Goal: Task Accomplishment & Management: Manage account settings

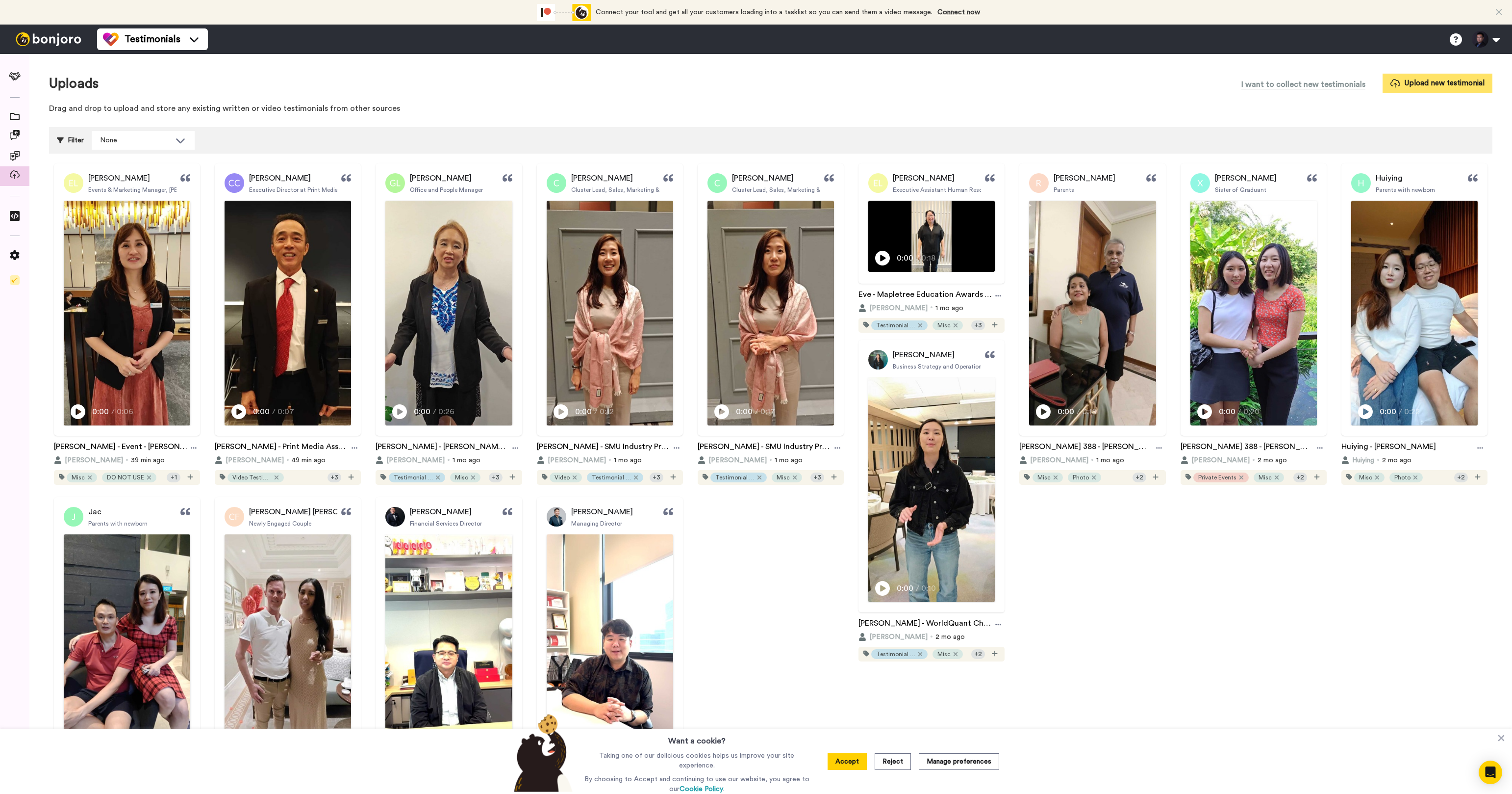
click at [1391, 88] on icon at bounding box center [1395, 83] width 10 height 11
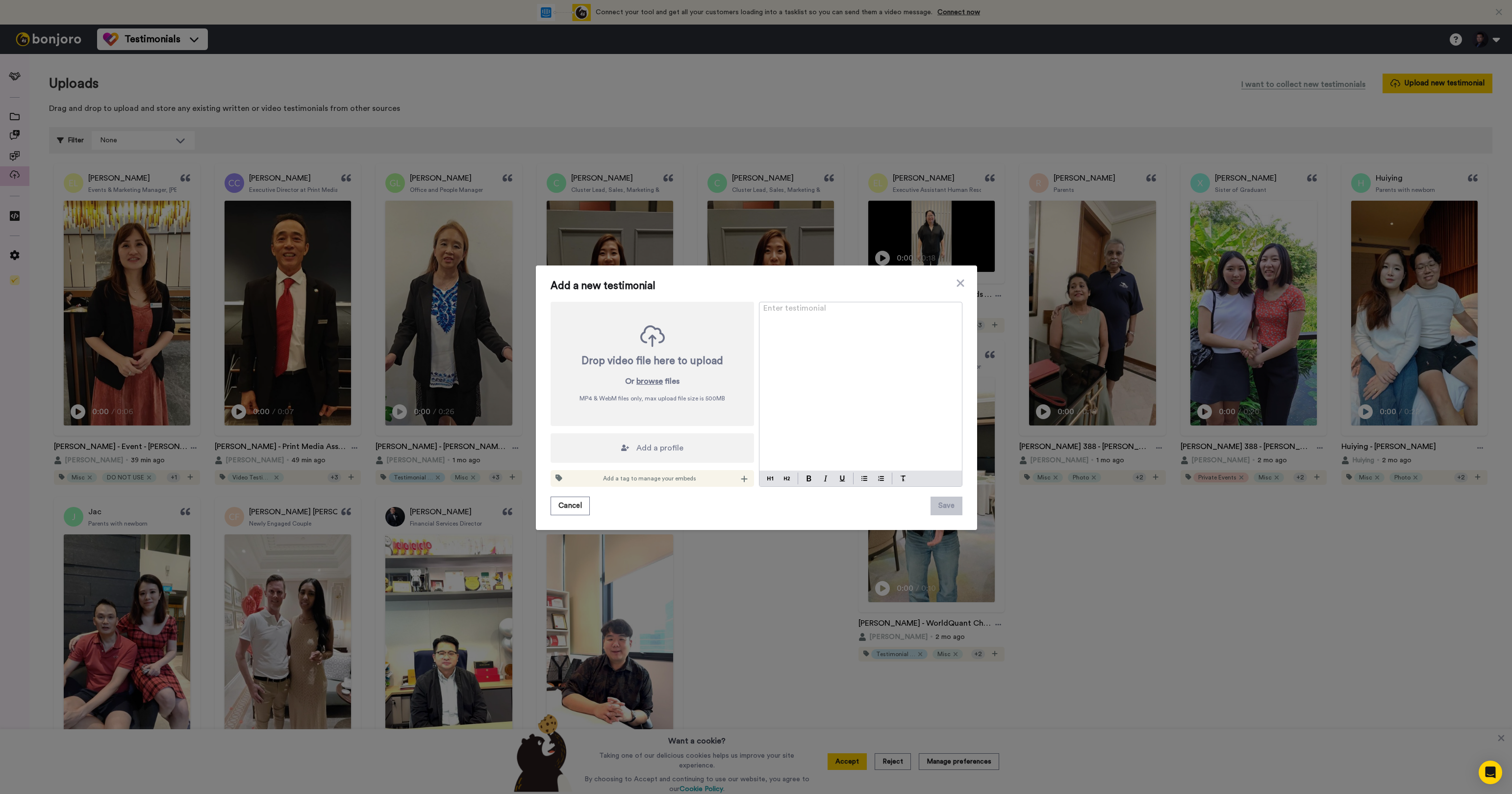
click at [747, 143] on div "Add a new testimonial Drop video file here to upload Or browse files MP4 & WebM…" at bounding box center [756, 397] width 1512 height 794
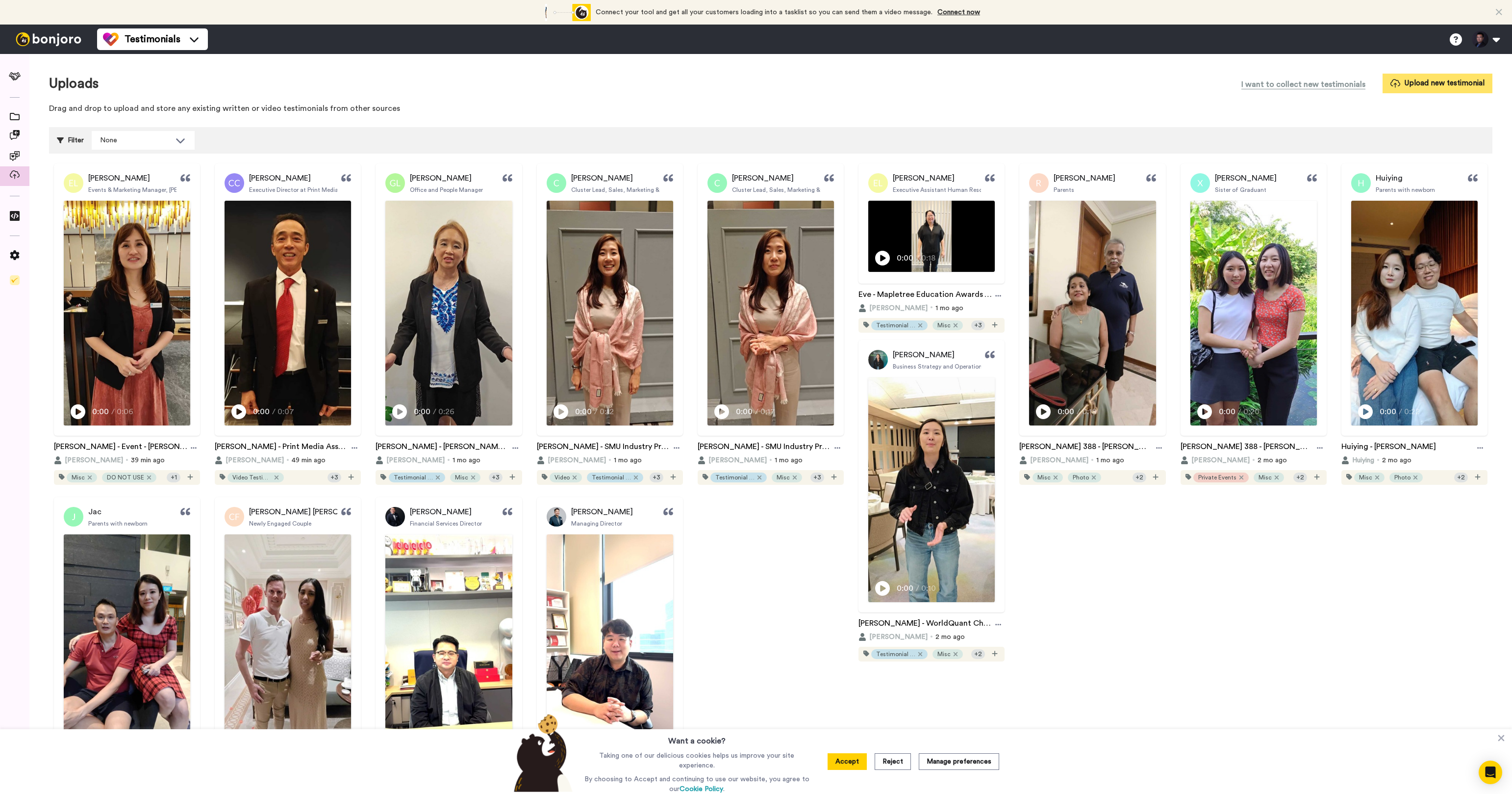
click at [1427, 89] on button "Upload new testimonial" at bounding box center [1437, 83] width 110 height 19
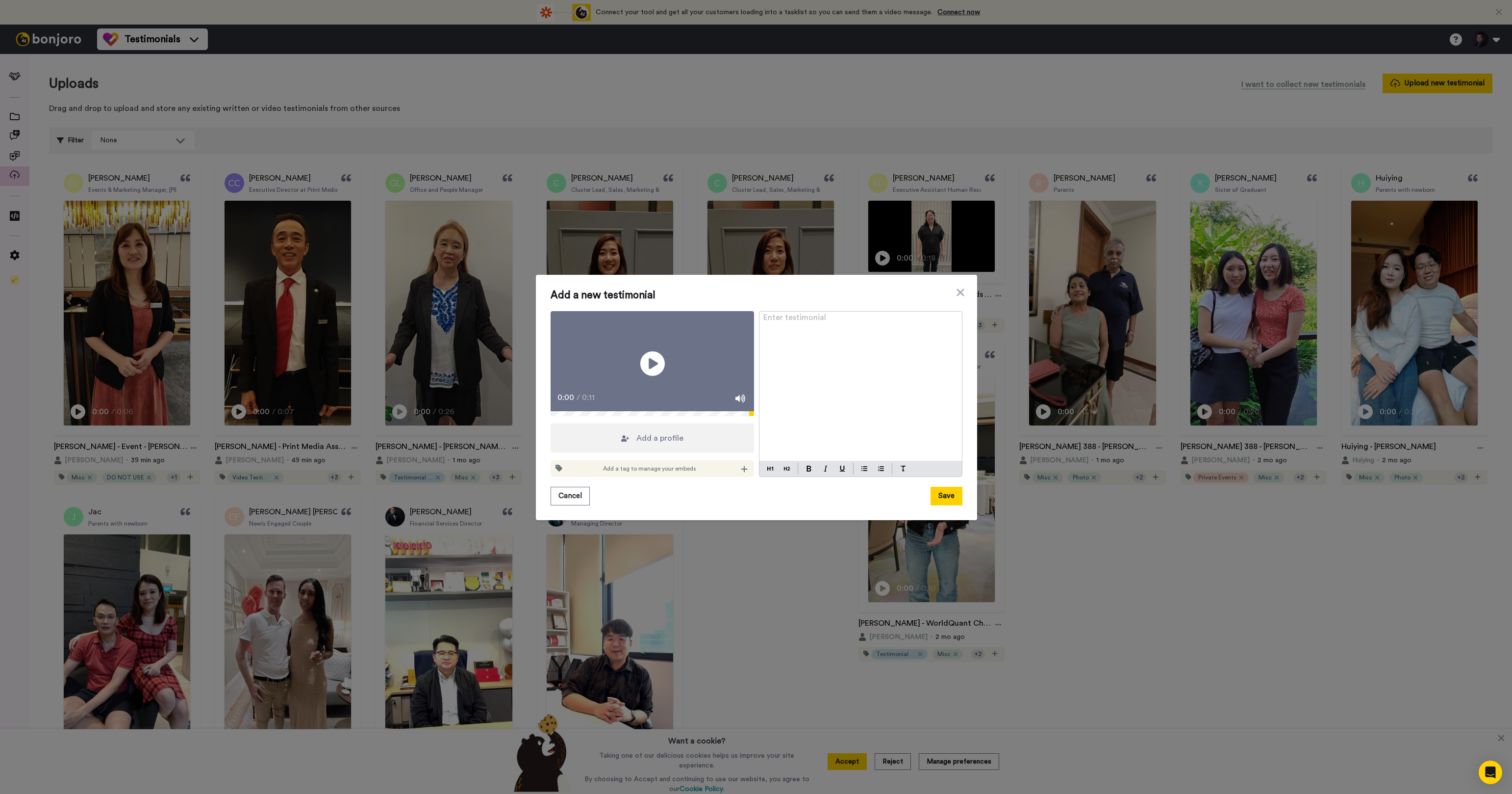
click at [673, 472] on span "Add a tag to manage your embeds" at bounding box center [650, 468] width 94 height 8
click at [741, 472] on icon at bounding box center [744, 469] width 7 height 7
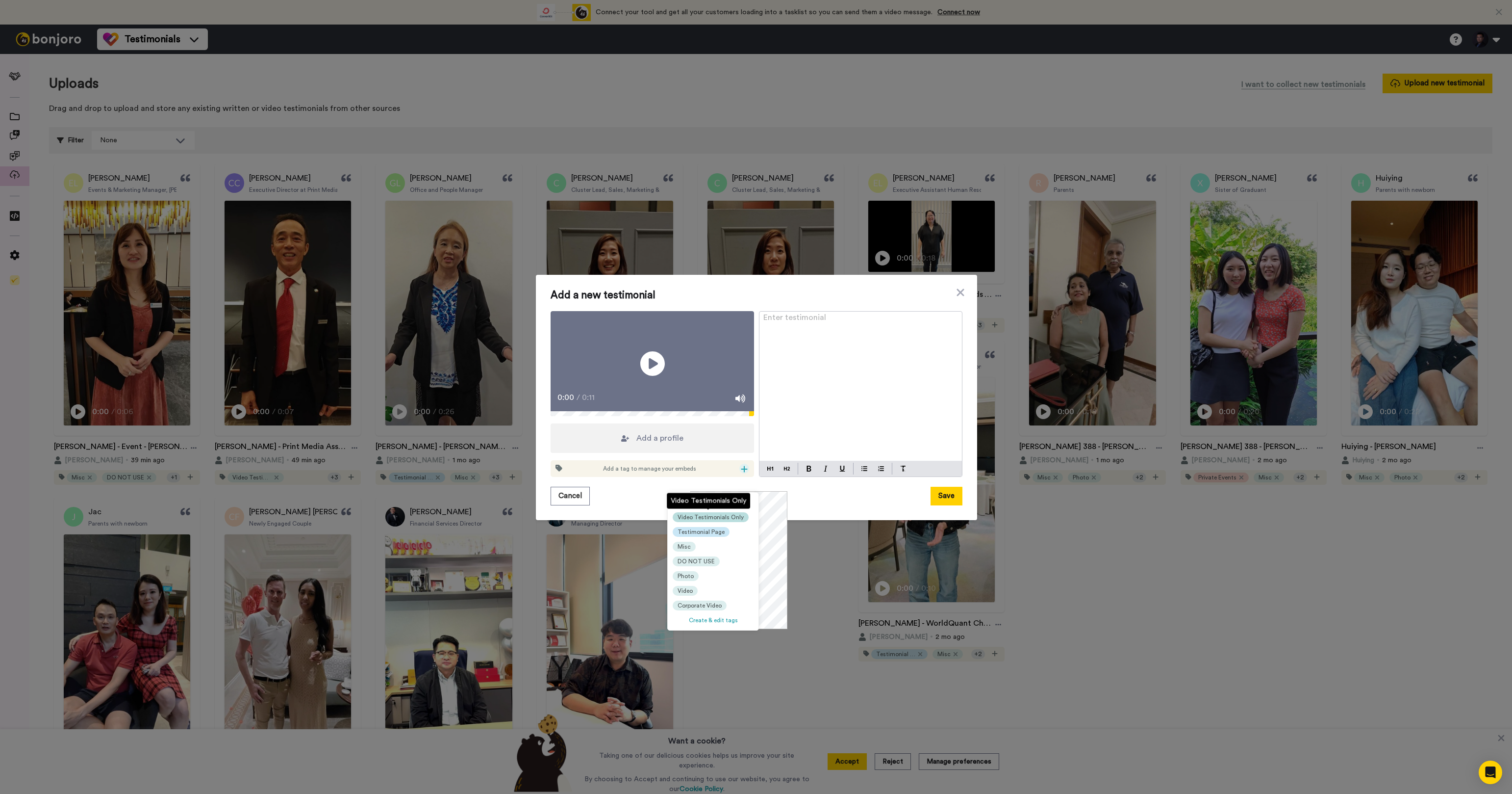
click at [723, 515] on span "Video Testimonials Only" at bounding box center [711, 517] width 66 height 8
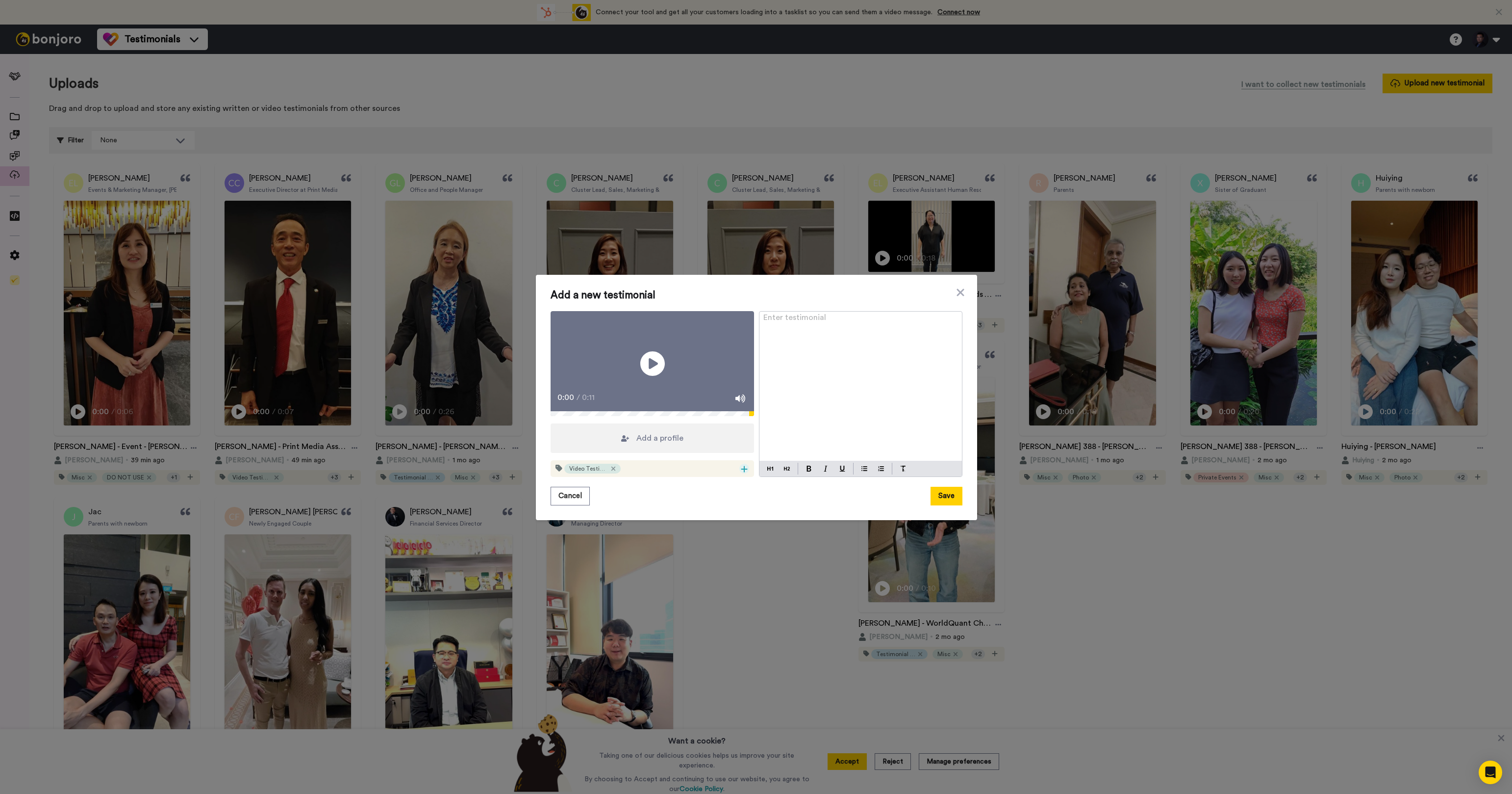
click at [735, 477] on div "Video Testimonials Only" at bounding box center [652, 468] width 203 height 16
click at [741, 473] on icon at bounding box center [744, 469] width 7 height 8
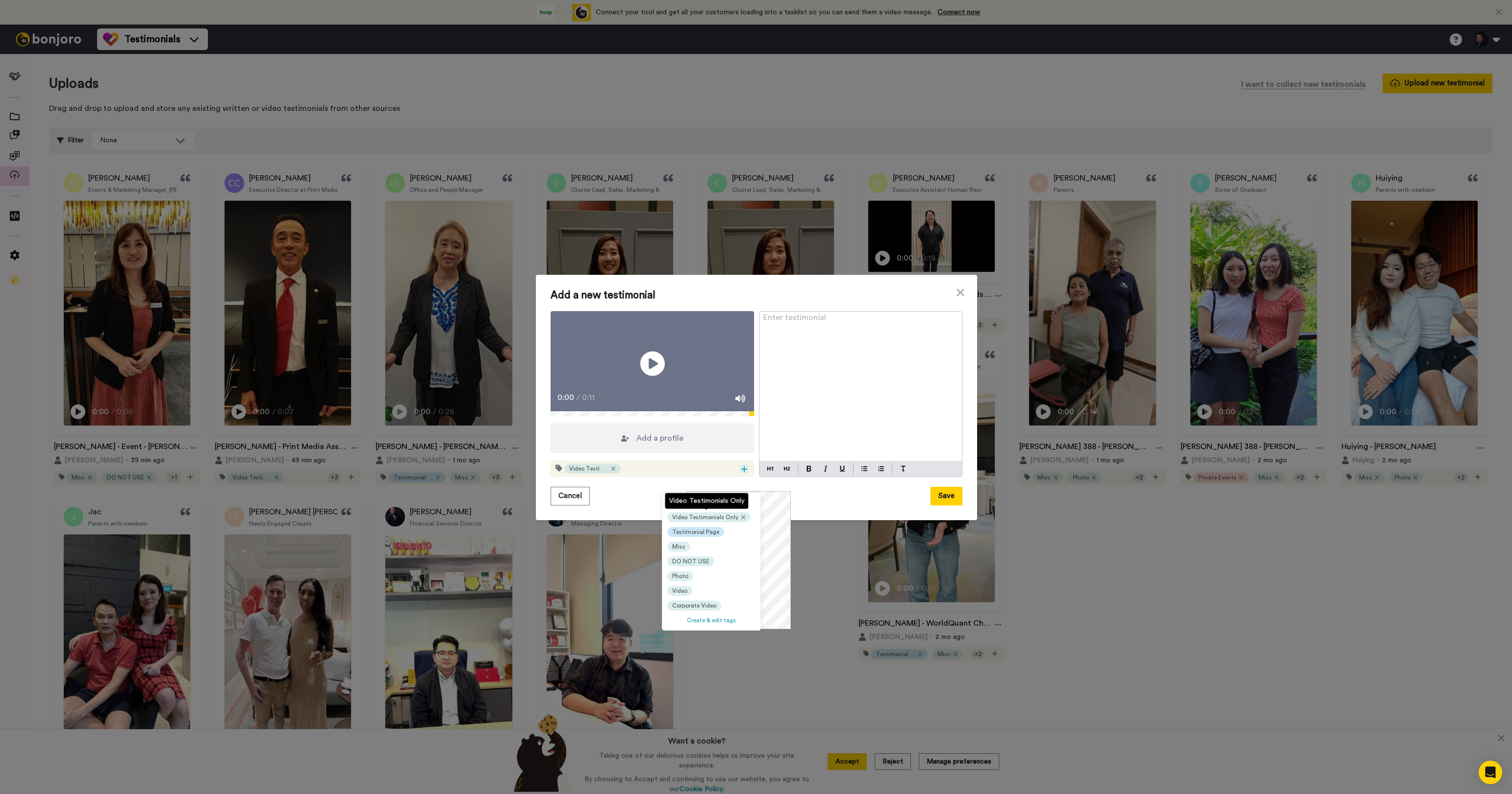
click at [715, 524] on div "Video Testimonials Only Testimonial Page Misc DO NOT USE Photo Video Corporate …" at bounding box center [712, 561] width 88 height 98
click at [715, 526] on div "Video Testimonials Only Testimonial Page Misc DO NOT USE Photo Video Corporate …" at bounding box center [712, 561] width 88 height 98
click at [715, 533] on span "Testimonial Page" at bounding box center [695, 531] width 47 height 8
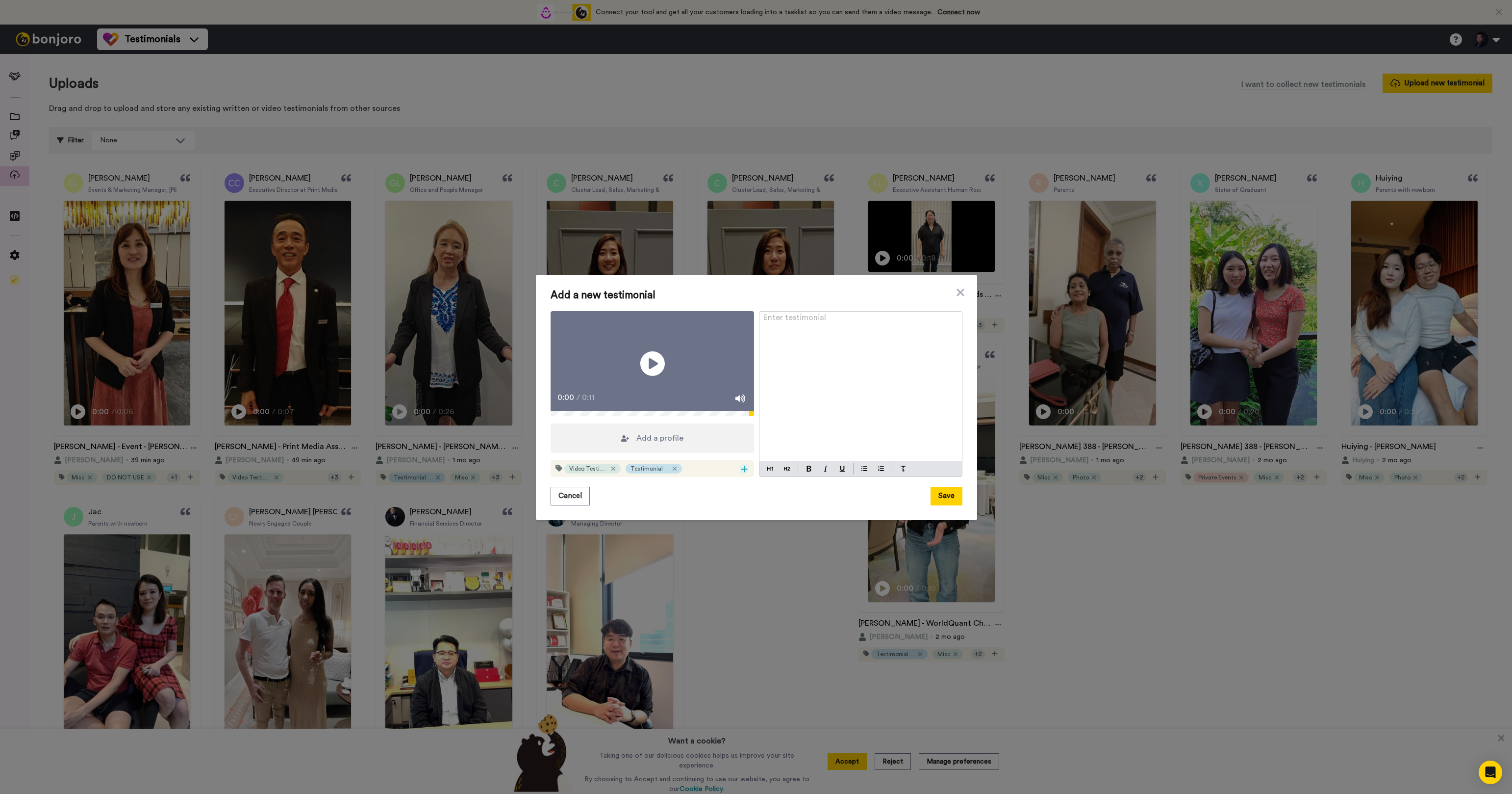
click at [741, 473] on icon at bounding box center [744, 469] width 7 height 8
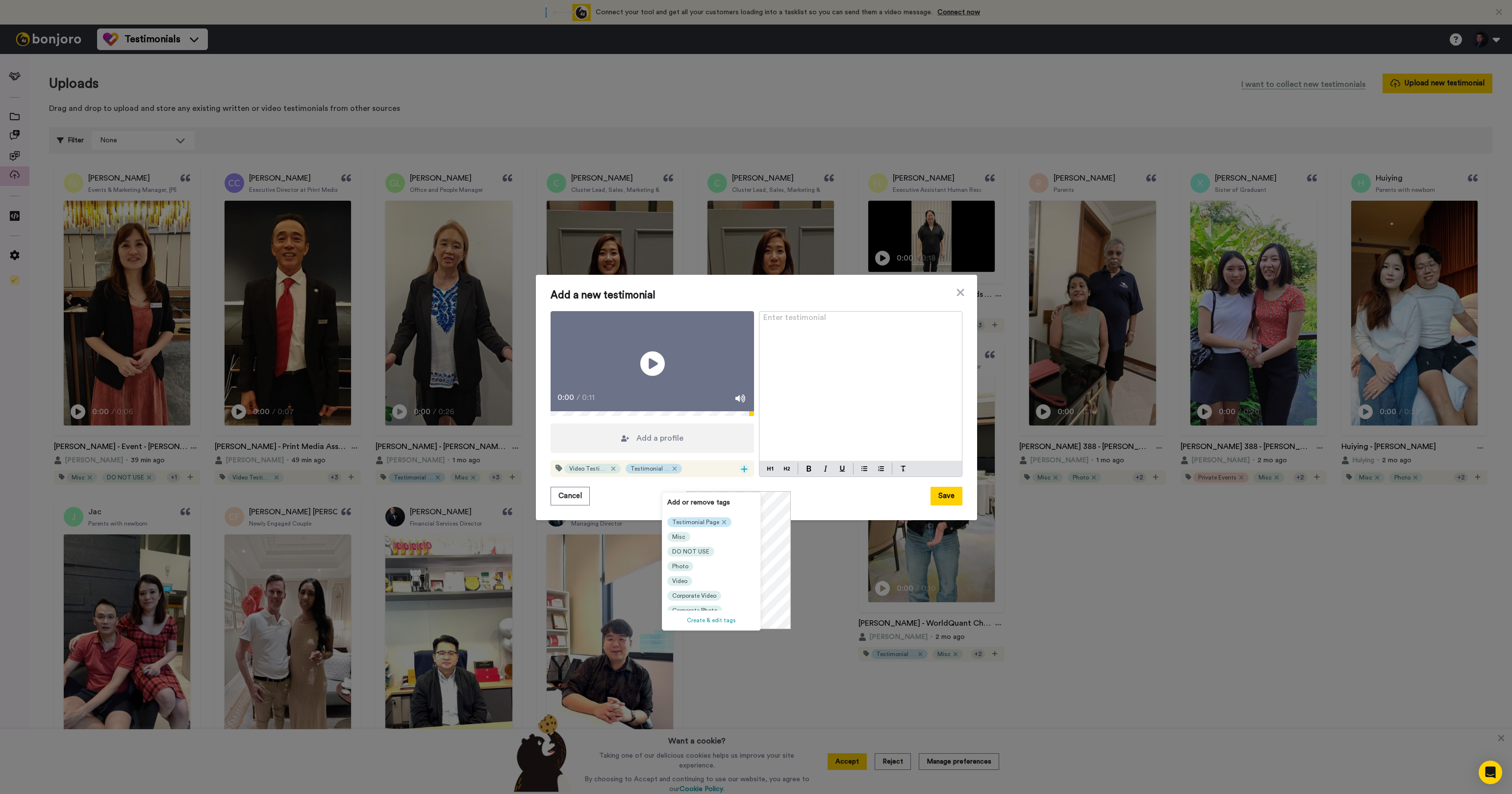
scroll to position [29, 0]
click at [689, 579] on span "Corporate Video" at bounding box center [694, 576] width 44 height 8
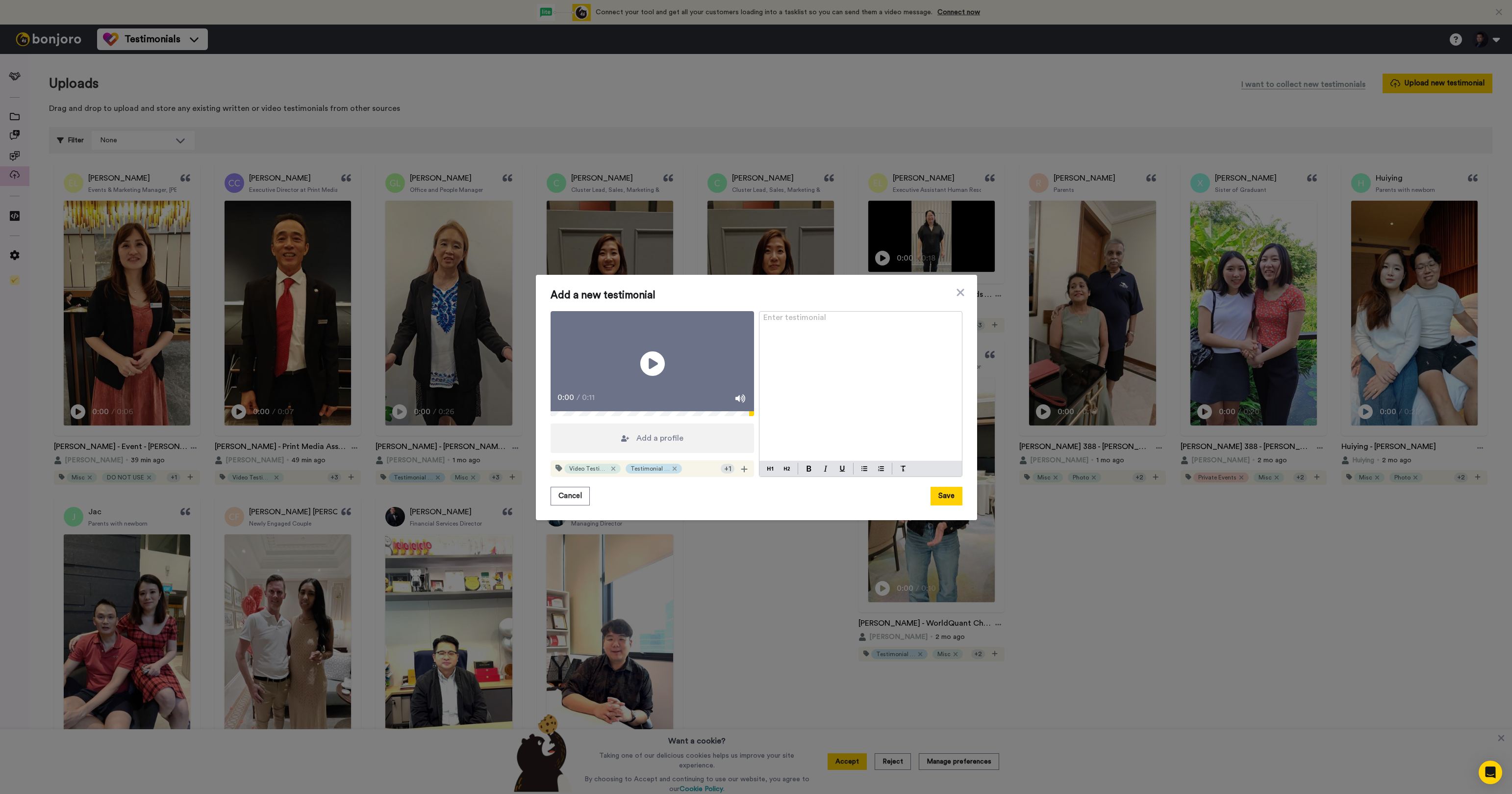
click at [734, 477] on div "Video Testimonials Only Testimonial Page Corporate Video + 1" at bounding box center [652, 468] width 203 height 16
click at [741, 473] on icon at bounding box center [744, 469] width 7 height 8
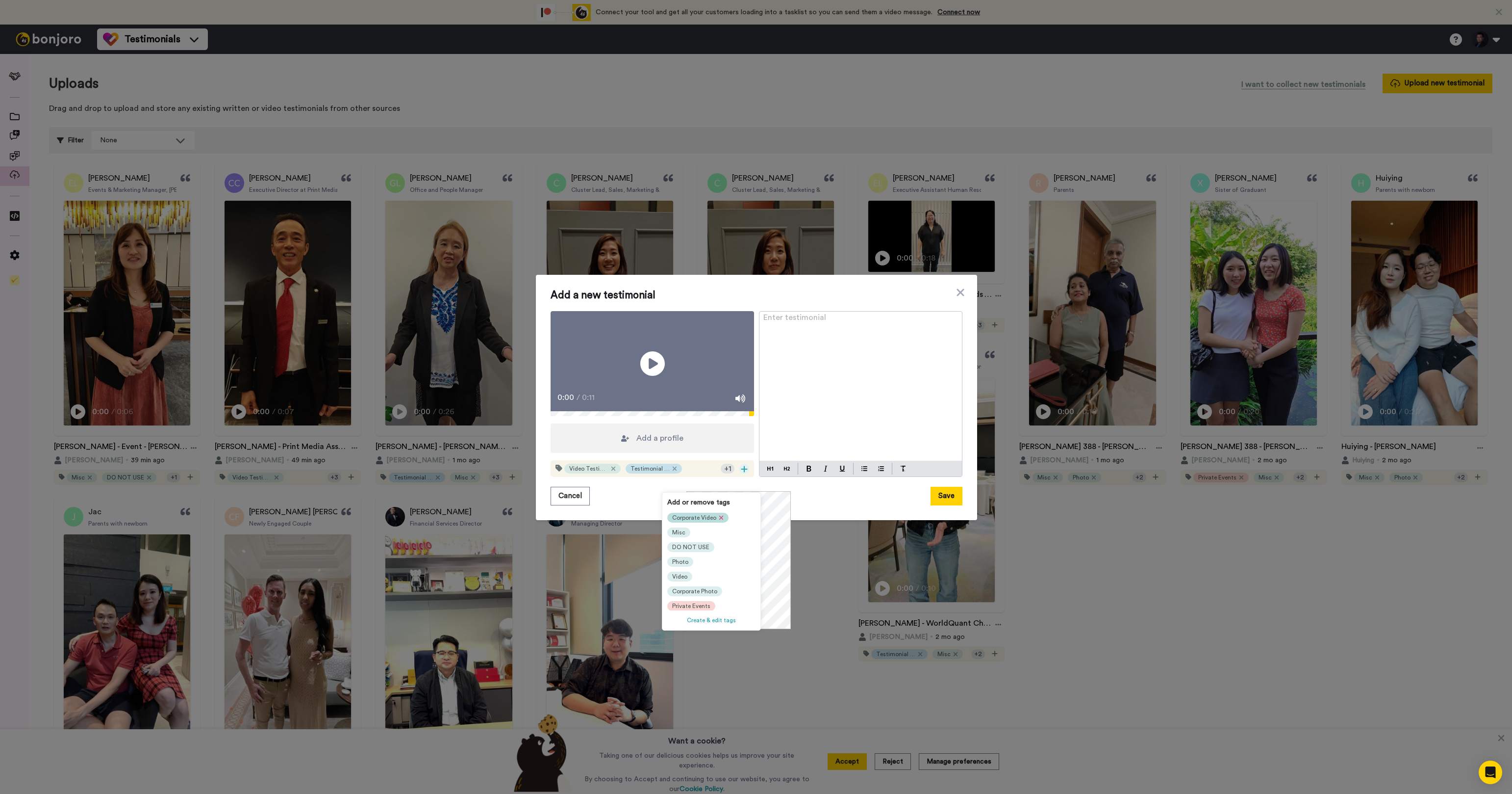
click at [719, 517] on icon at bounding box center [721, 517] width 5 height 7
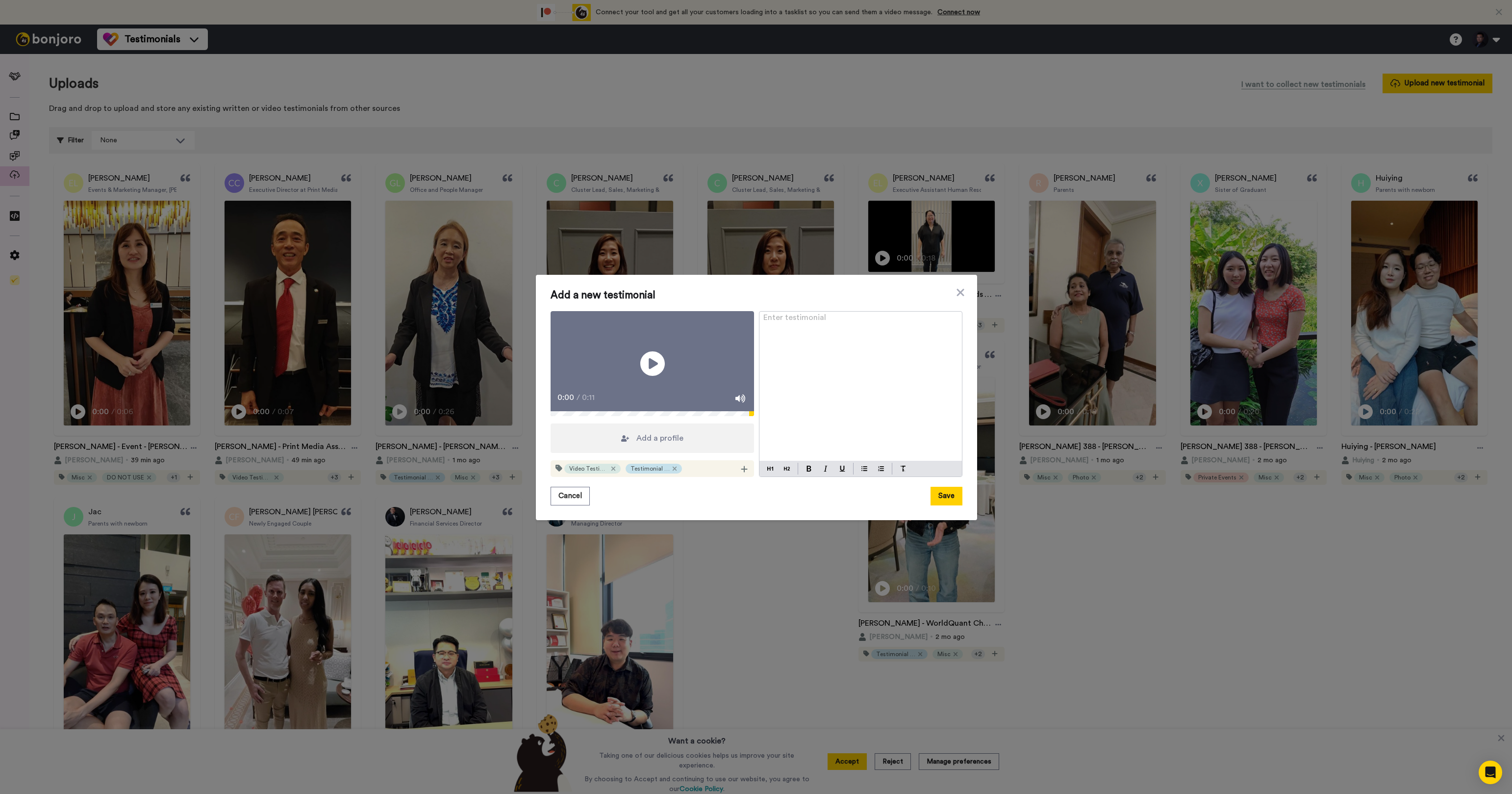
scroll to position [11, 0]
click at [740, 477] on div "Video Testimonials Only Testimonial Page" at bounding box center [652, 468] width 203 height 16
click at [741, 473] on icon at bounding box center [744, 469] width 7 height 8
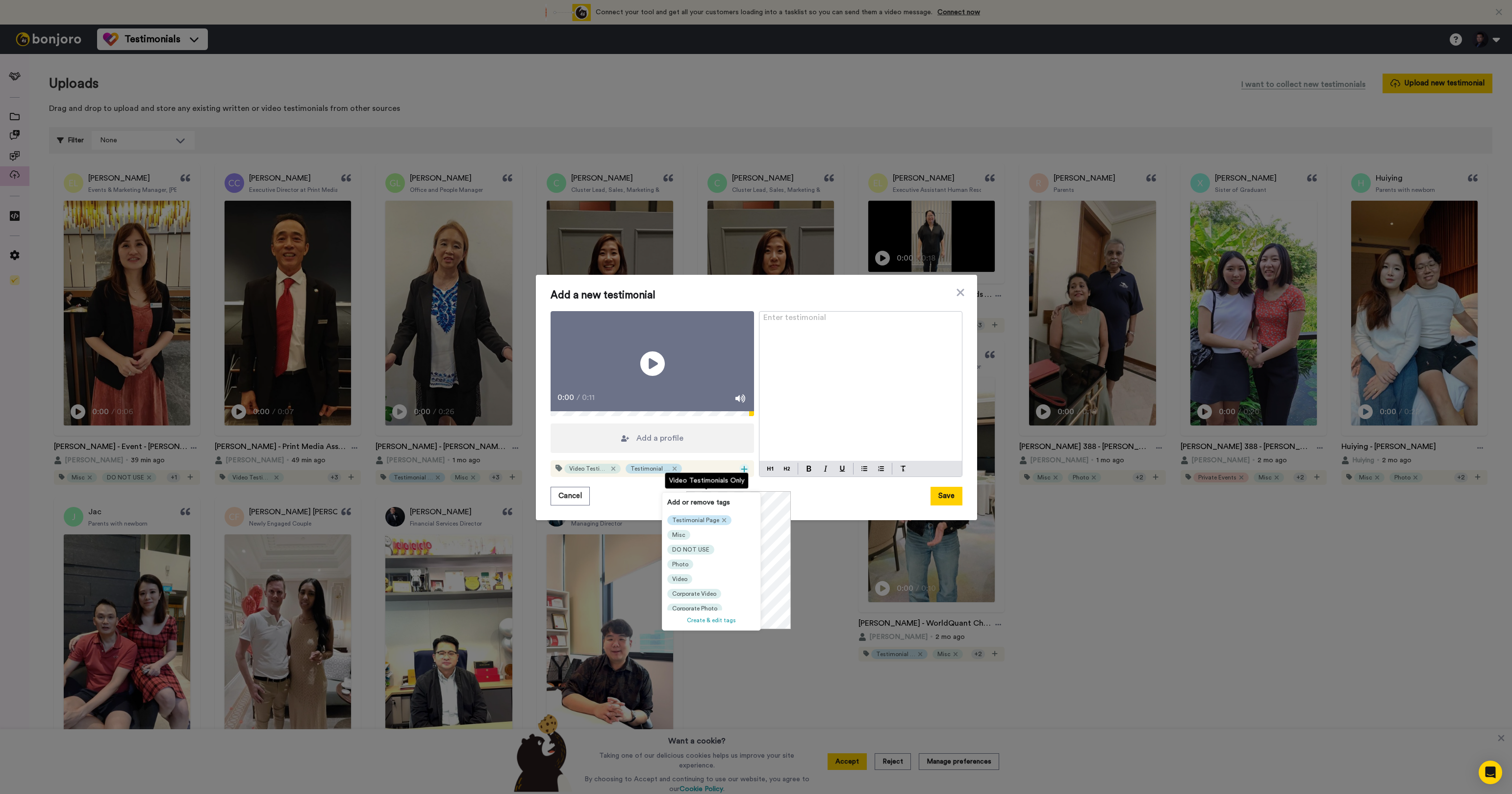
scroll to position [29, 0]
click at [705, 593] on span "Corporate Photo" at bounding box center [694, 591] width 45 height 8
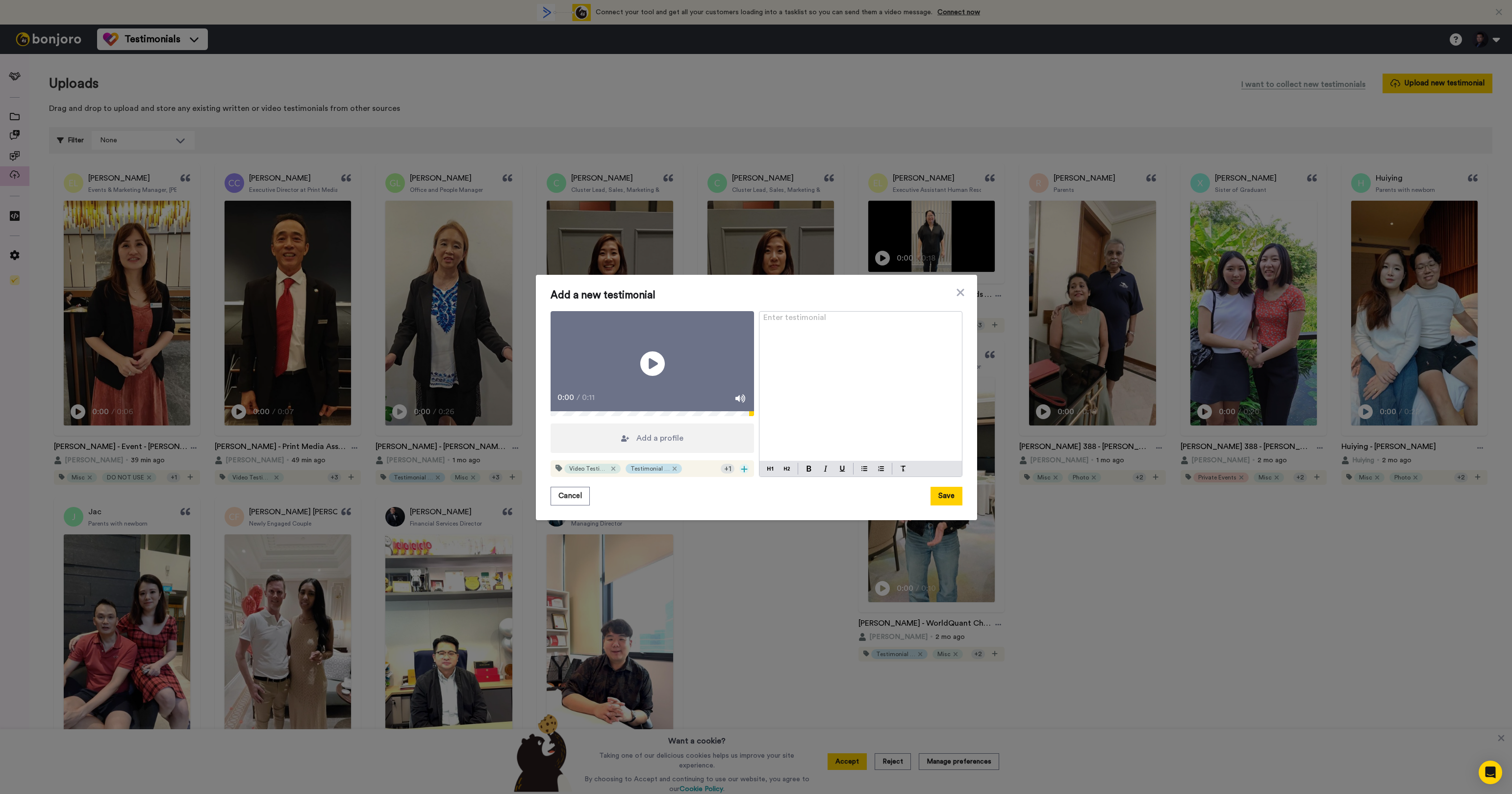
click at [741, 473] on icon at bounding box center [744, 469] width 7 height 8
click at [623, 504] on div "Cancel Save" at bounding box center [756, 496] width 412 height 19
click at [668, 444] on span "Add a profile" at bounding box center [659, 438] width 47 height 11
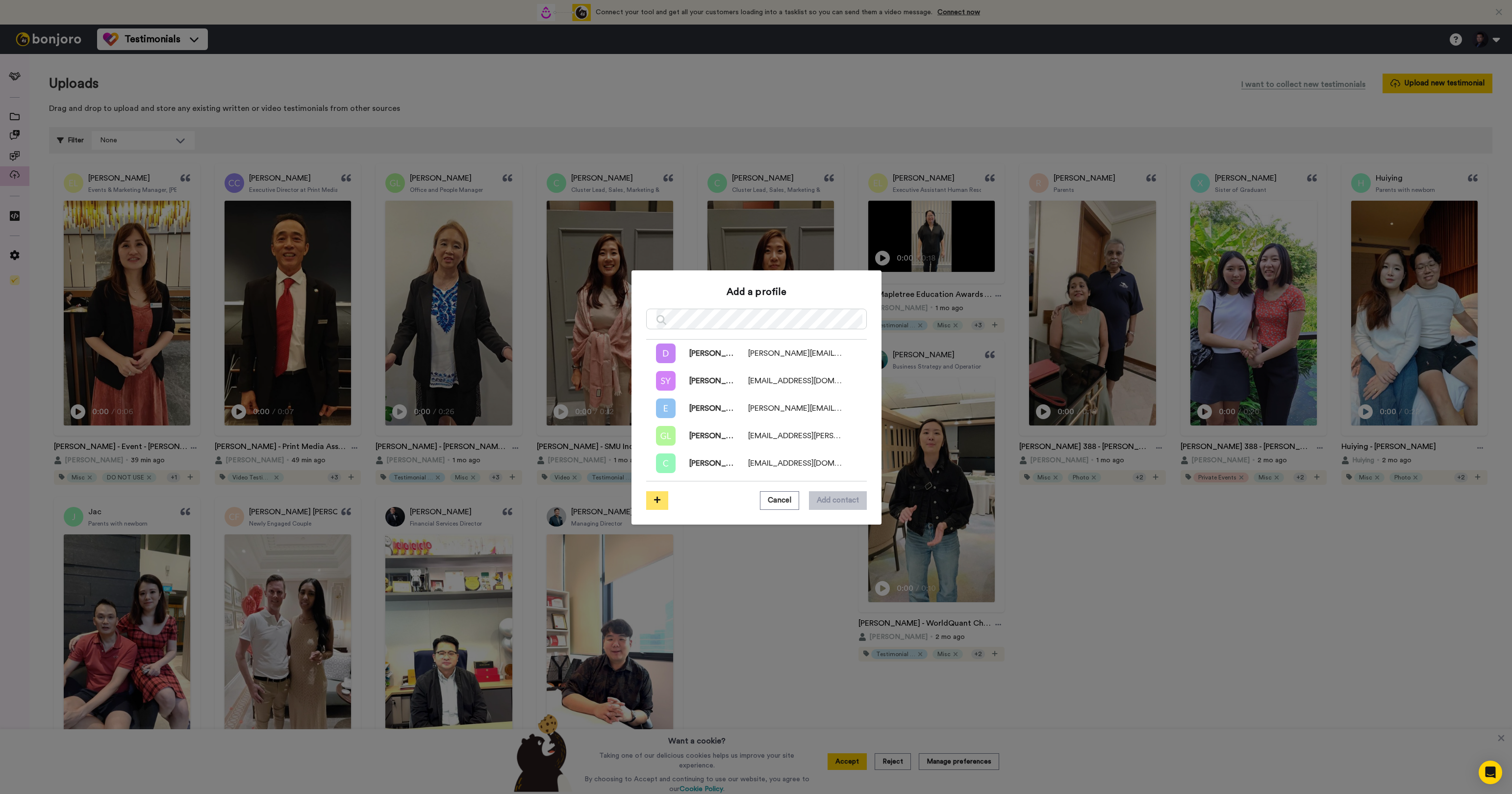
click at [654, 502] on icon at bounding box center [657, 500] width 7 height 8
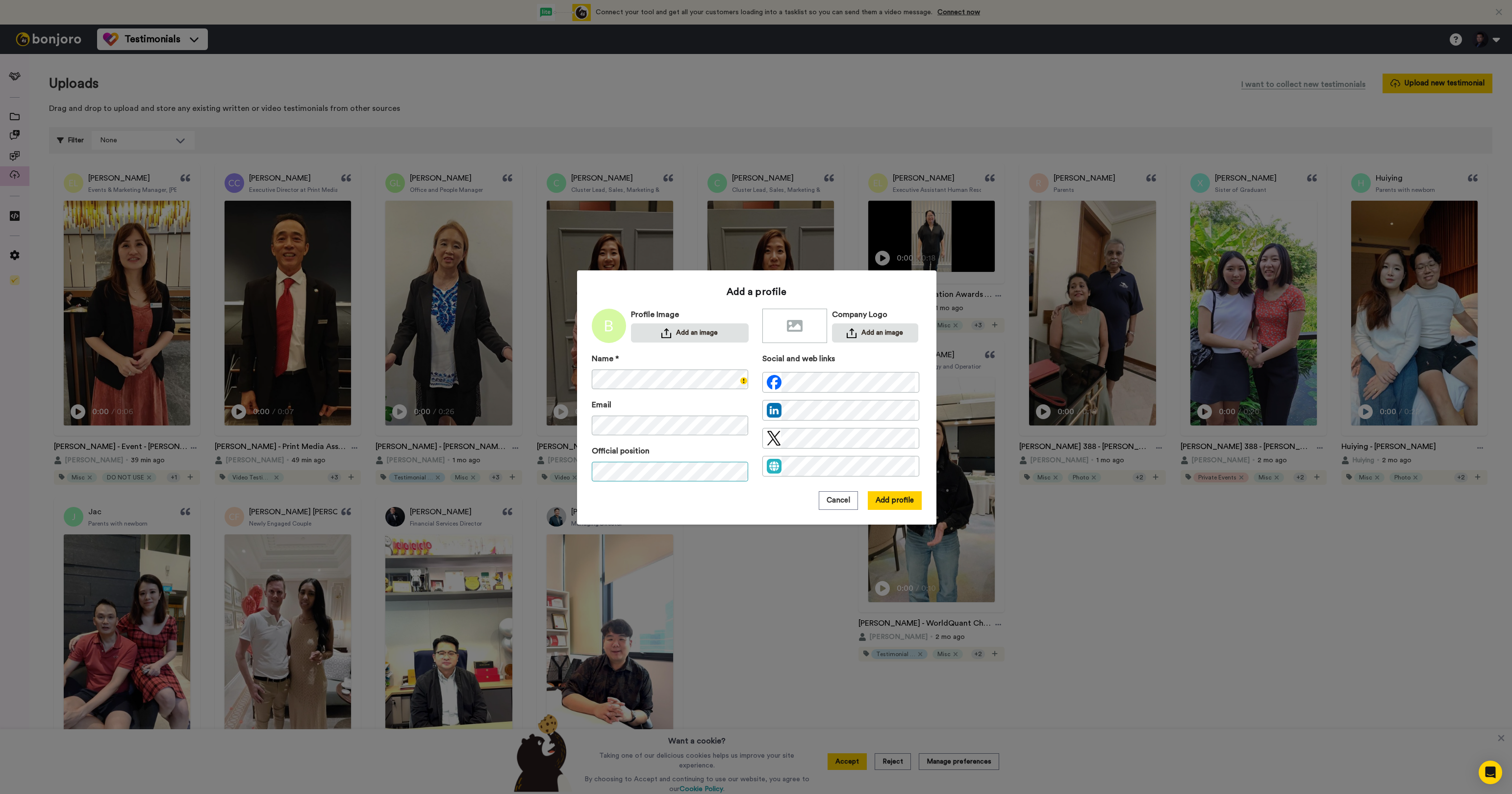
click at [540, 472] on div "Add a profile Profile Image Add an image Company Logo Add an image Name * Email…" at bounding box center [756, 397] width 1512 height 794
click at [579, 472] on div "Add a profile Profile Image Add an image Company Logo Add an image Name * Email…" at bounding box center [756, 397] width 359 height 254
click at [874, 342] on button "Add an image" at bounding box center [875, 333] width 86 height 19
click at [900, 504] on button "Add profile" at bounding box center [895, 501] width 53 height 19
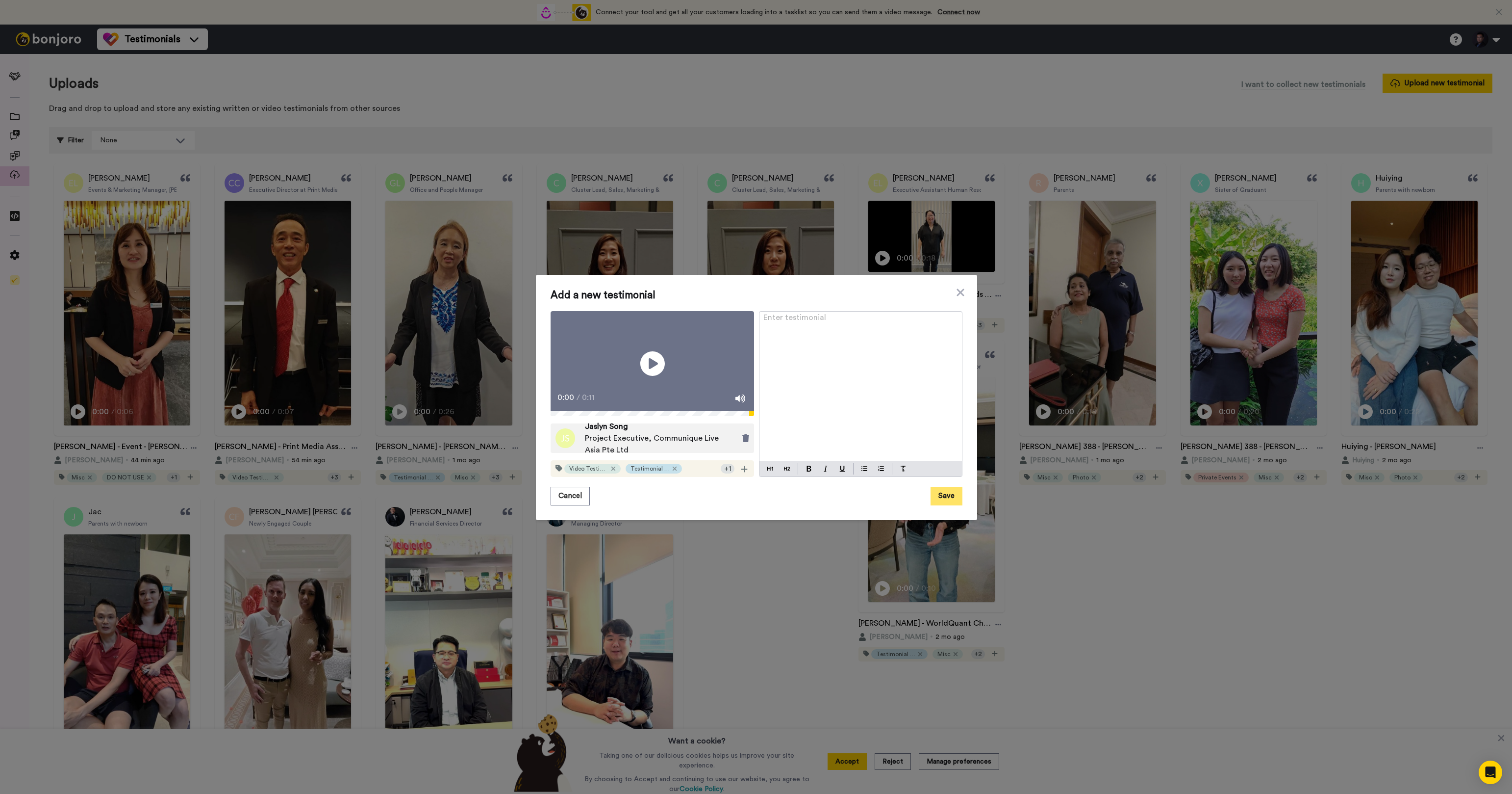
click at [946, 505] on button "Save" at bounding box center [946, 496] width 32 height 19
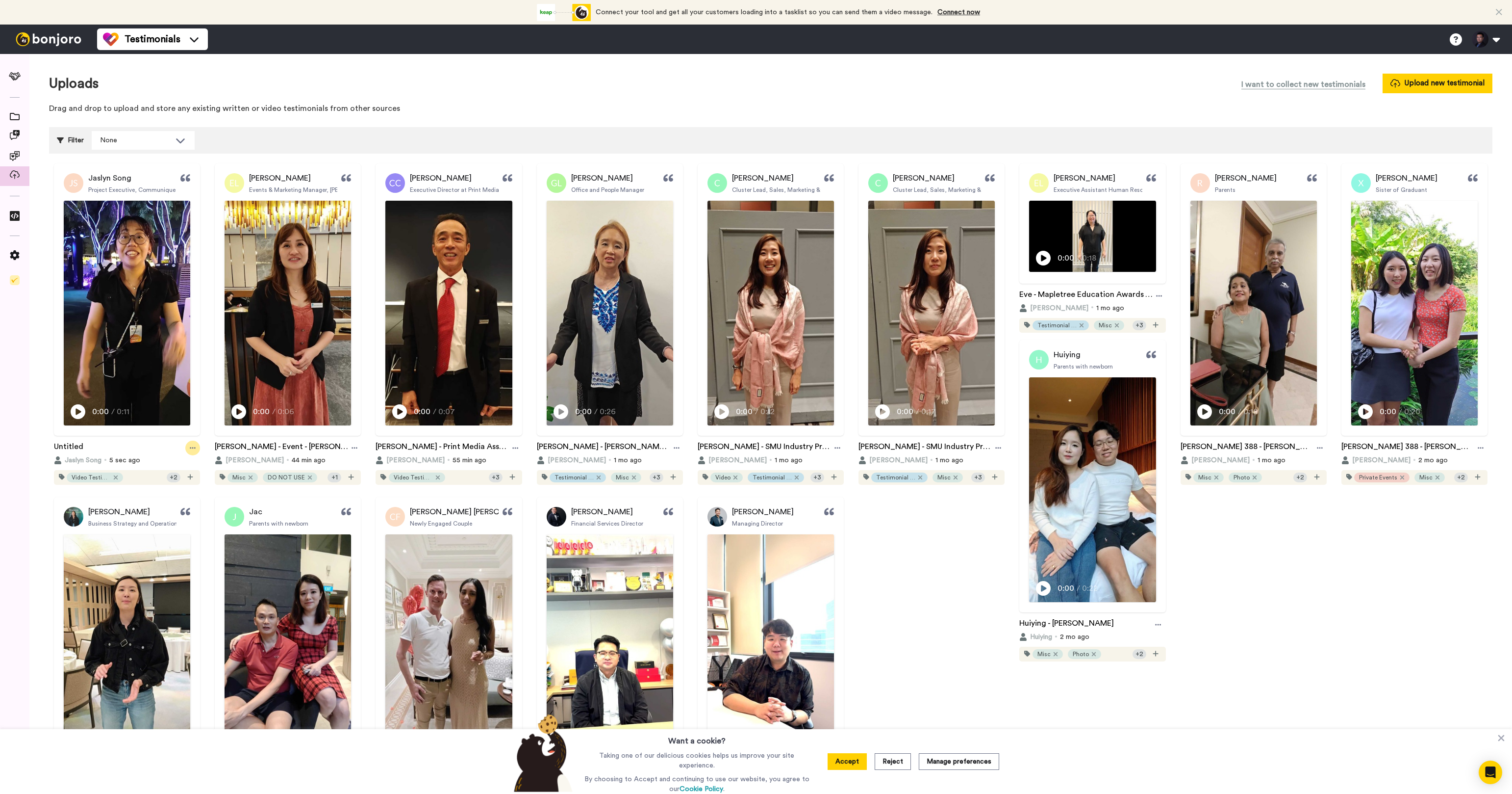
click at [190, 447] on icon at bounding box center [193, 448] width 6 height 2
click at [195, 535] on div "Rename" at bounding box center [172, 535] width 63 height 10
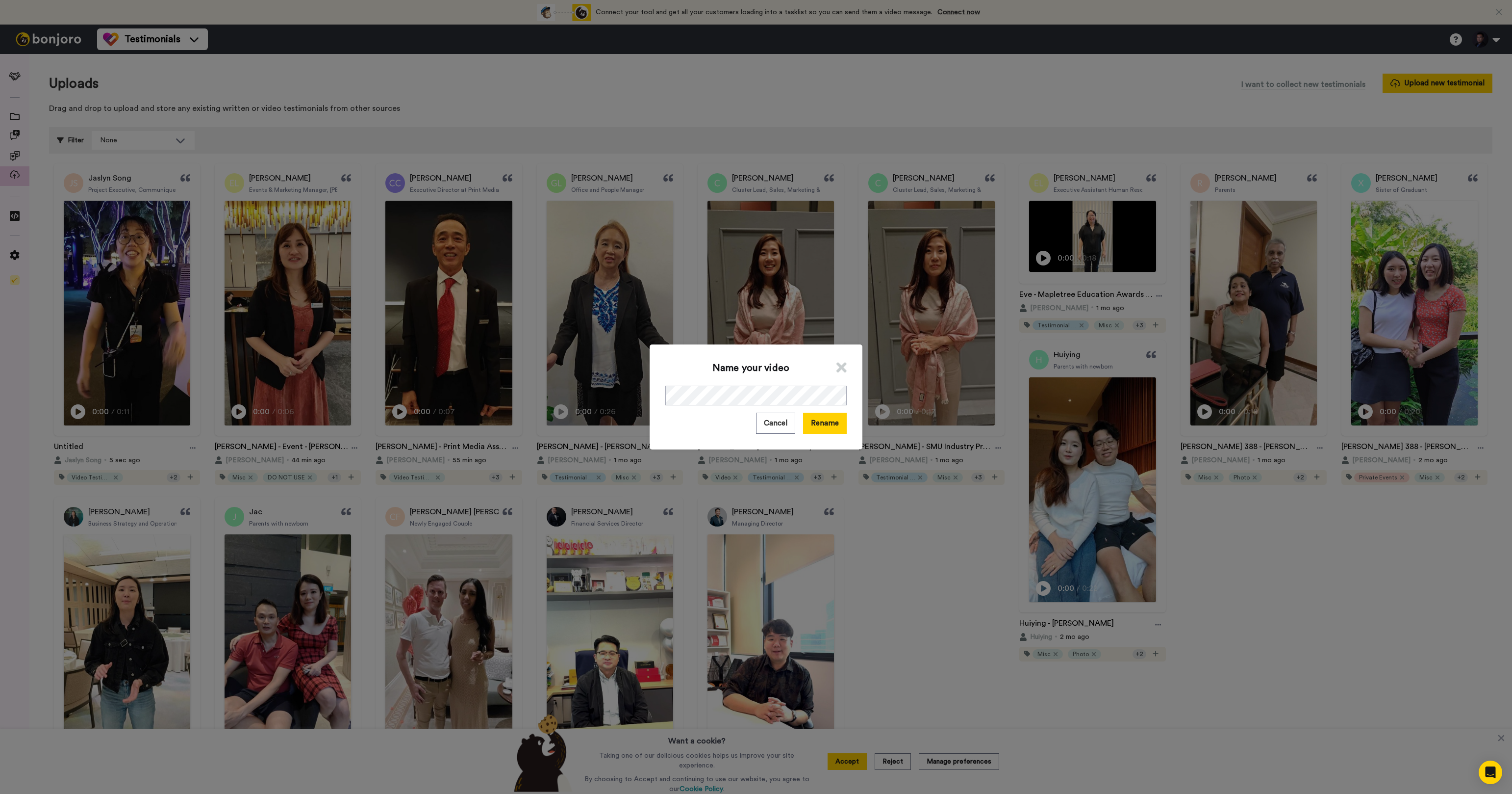
click at [842, 420] on div "Name your video Cancel Rename" at bounding box center [756, 397] width 213 height 105
click at [837, 427] on button "Rename" at bounding box center [825, 423] width 44 height 21
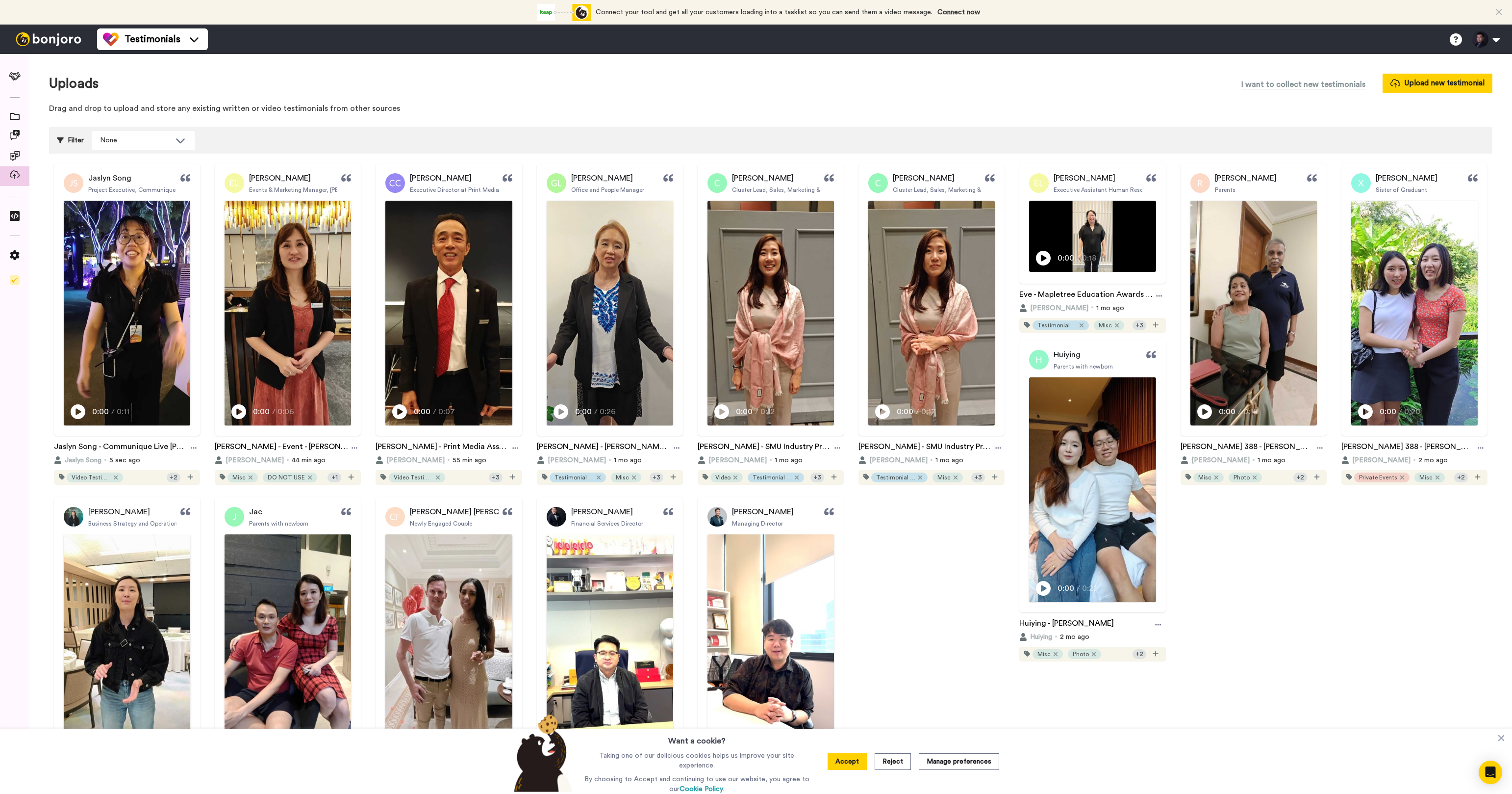
click at [1079, 114] on p "Drag and drop to upload and store any existing written or video testimonials fr…" at bounding box center [771, 109] width 1444 height 11
click at [1425, 76] on button "Upload new testimonial" at bounding box center [1437, 83] width 110 height 19
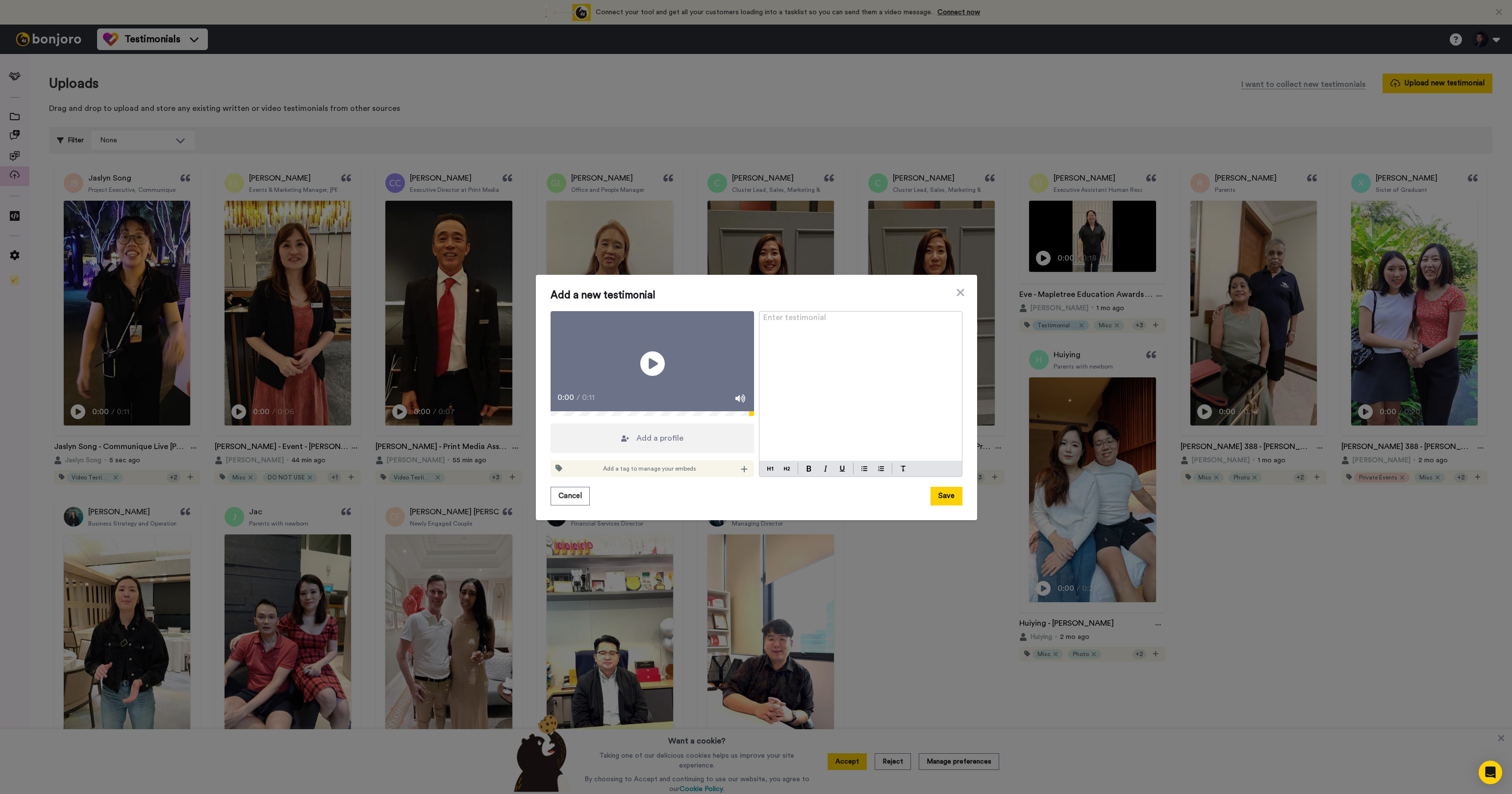
click at [659, 370] on video at bounding box center [652, 364] width 203 height 105
click at [672, 372] on video at bounding box center [652, 364] width 203 height 105
click at [660, 477] on div "Add a tag to manage your embeds" at bounding box center [652, 468] width 203 height 16
click at [741, 472] on icon at bounding box center [744, 469] width 7 height 7
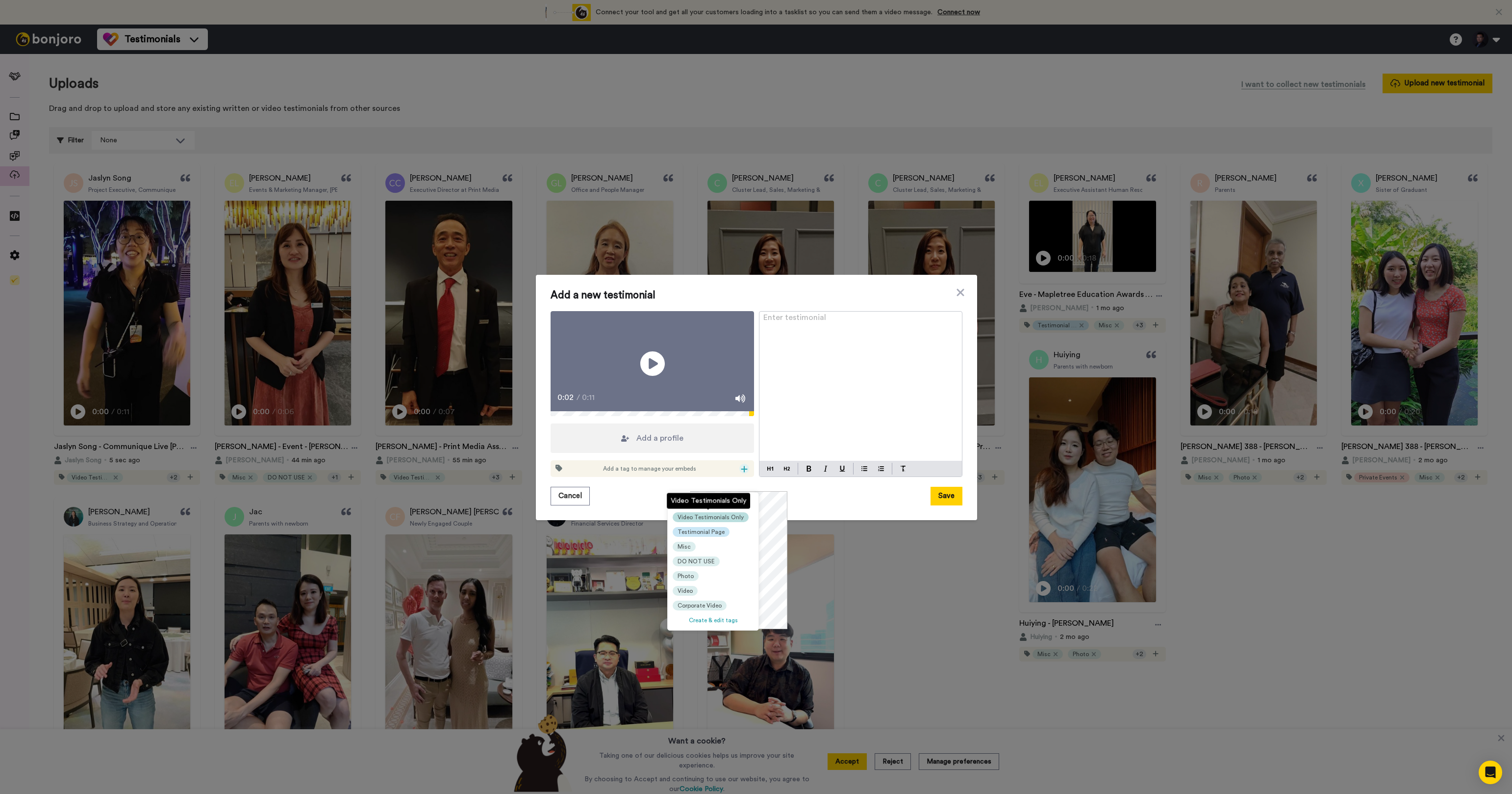
click at [723, 518] on span "Video Testimonials Only" at bounding box center [711, 517] width 66 height 8
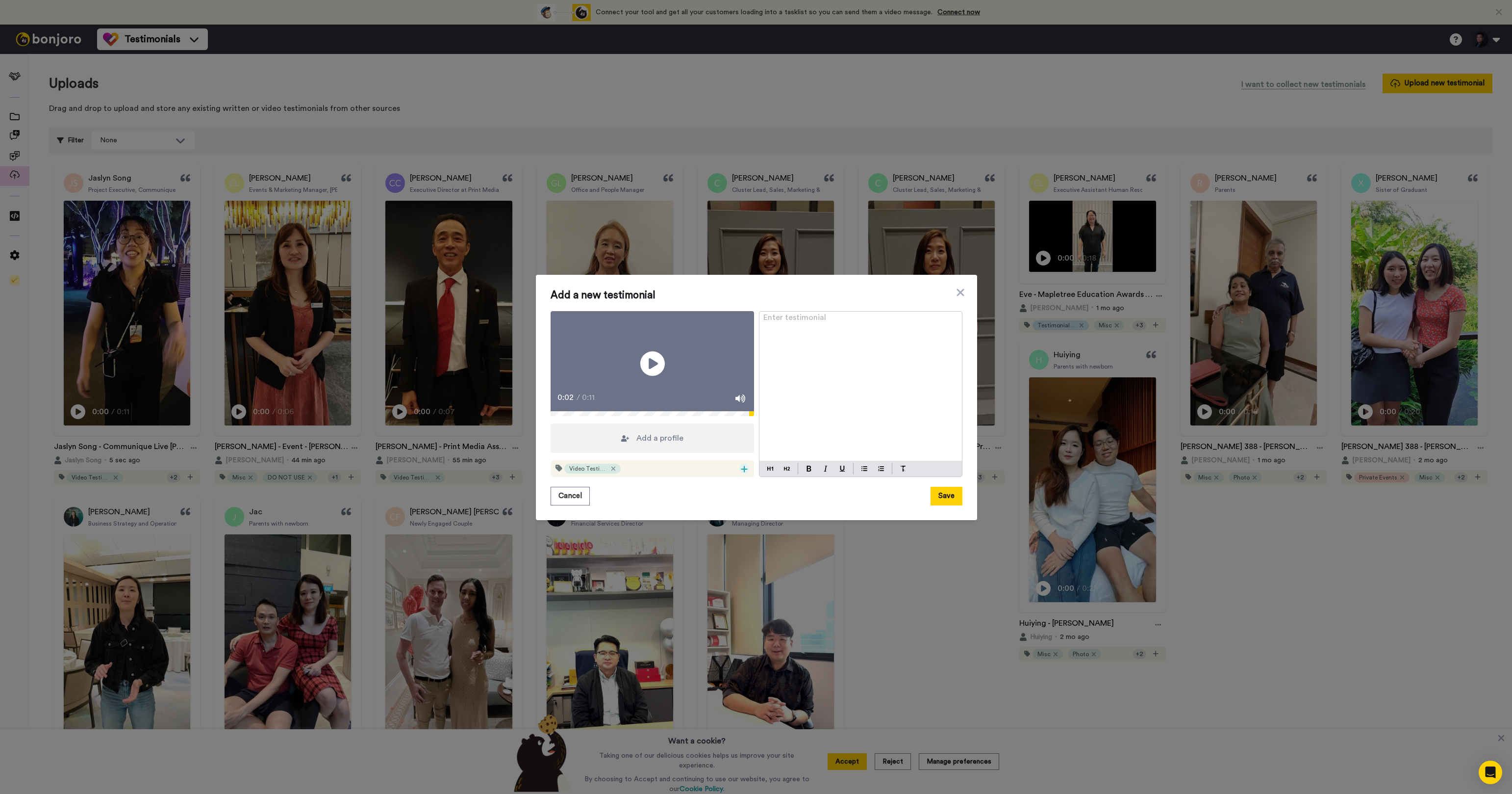
click at [741, 473] on icon at bounding box center [744, 469] width 7 height 8
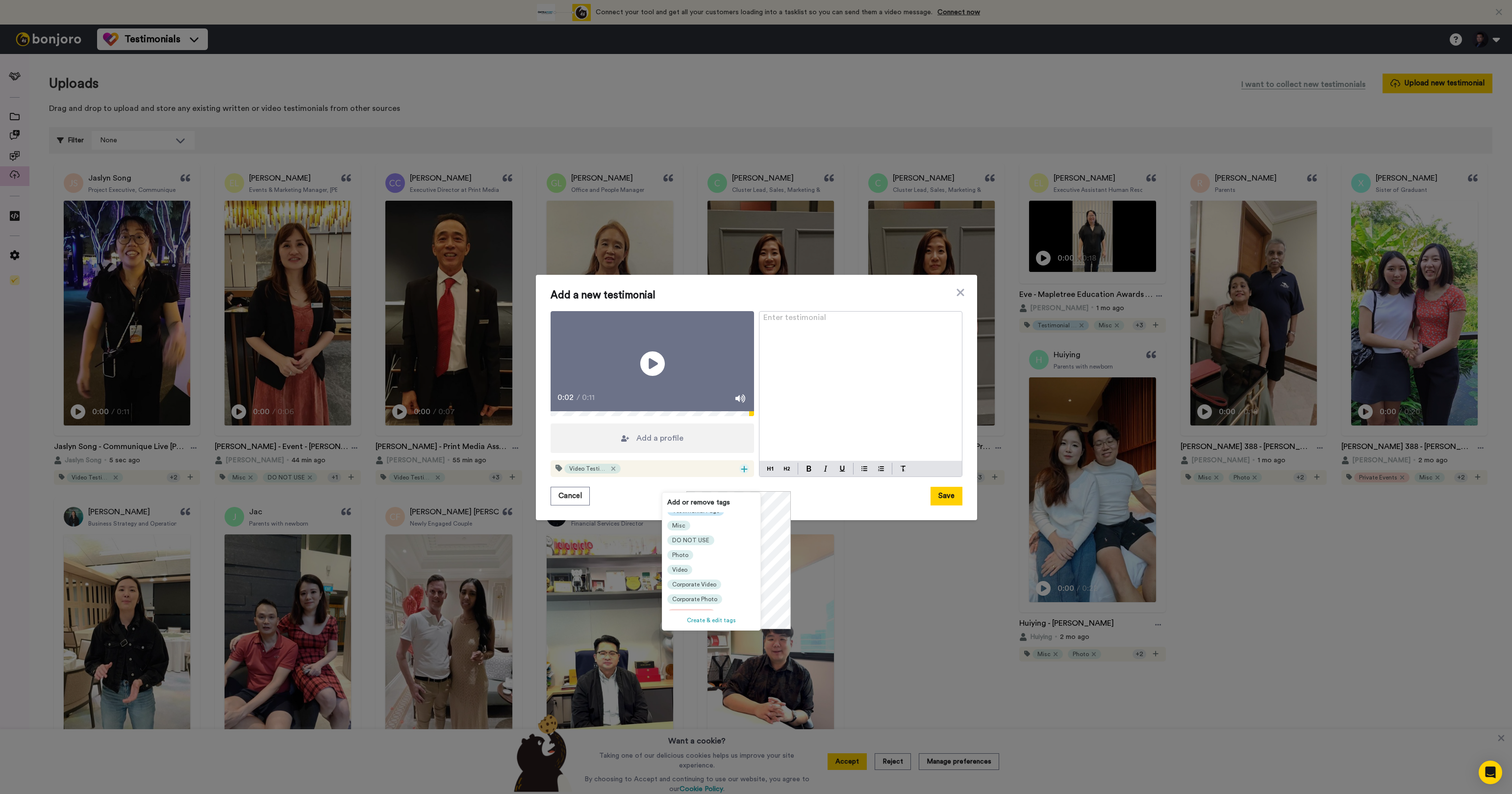
scroll to position [3, 0]
click at [696, 526] on span "Testimonial Page" at bounding box center [695, 529] width 47 height 8
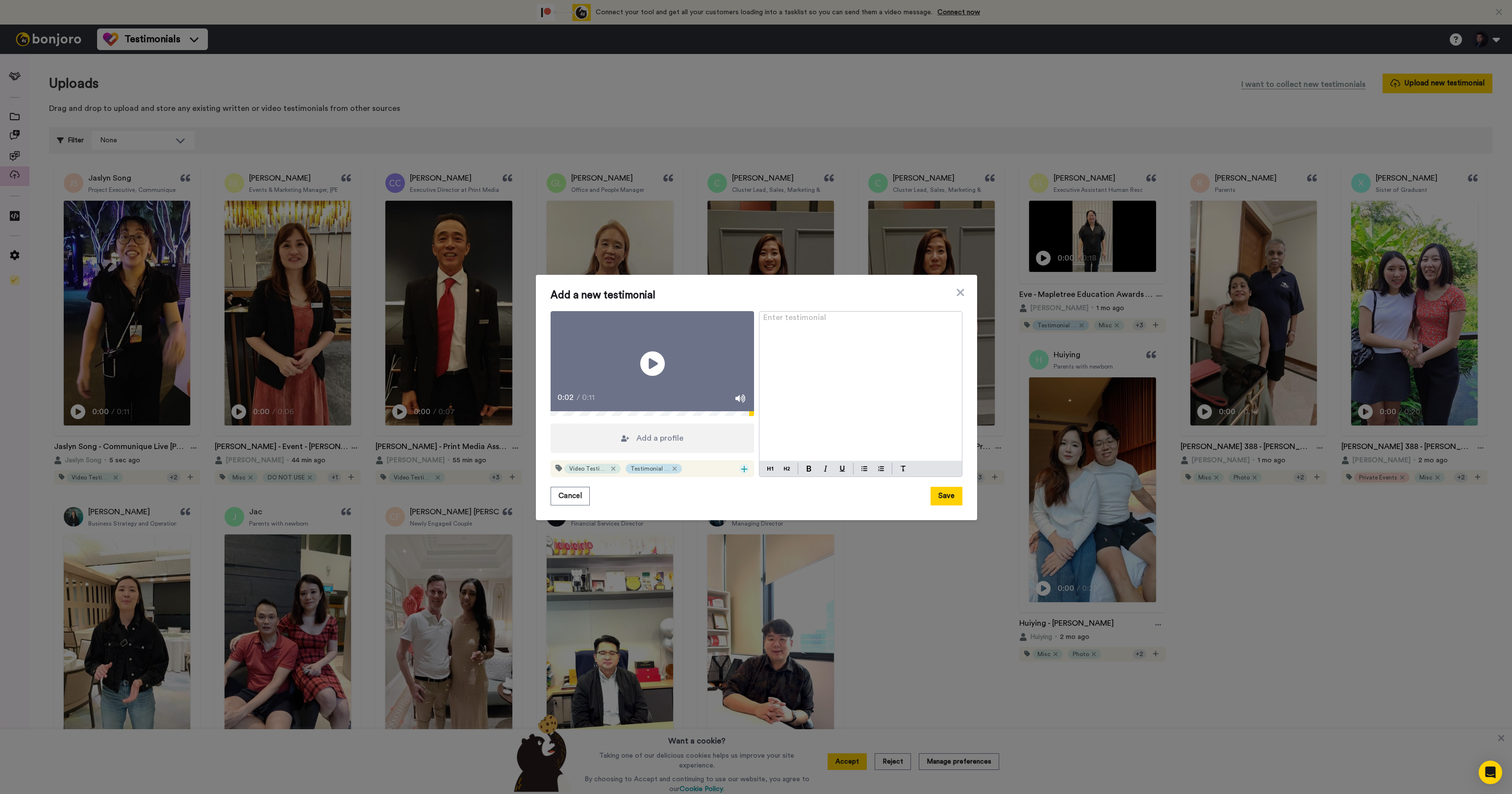
click at [742, 473] on div at bounding box center [744, 468] width 10 height 10
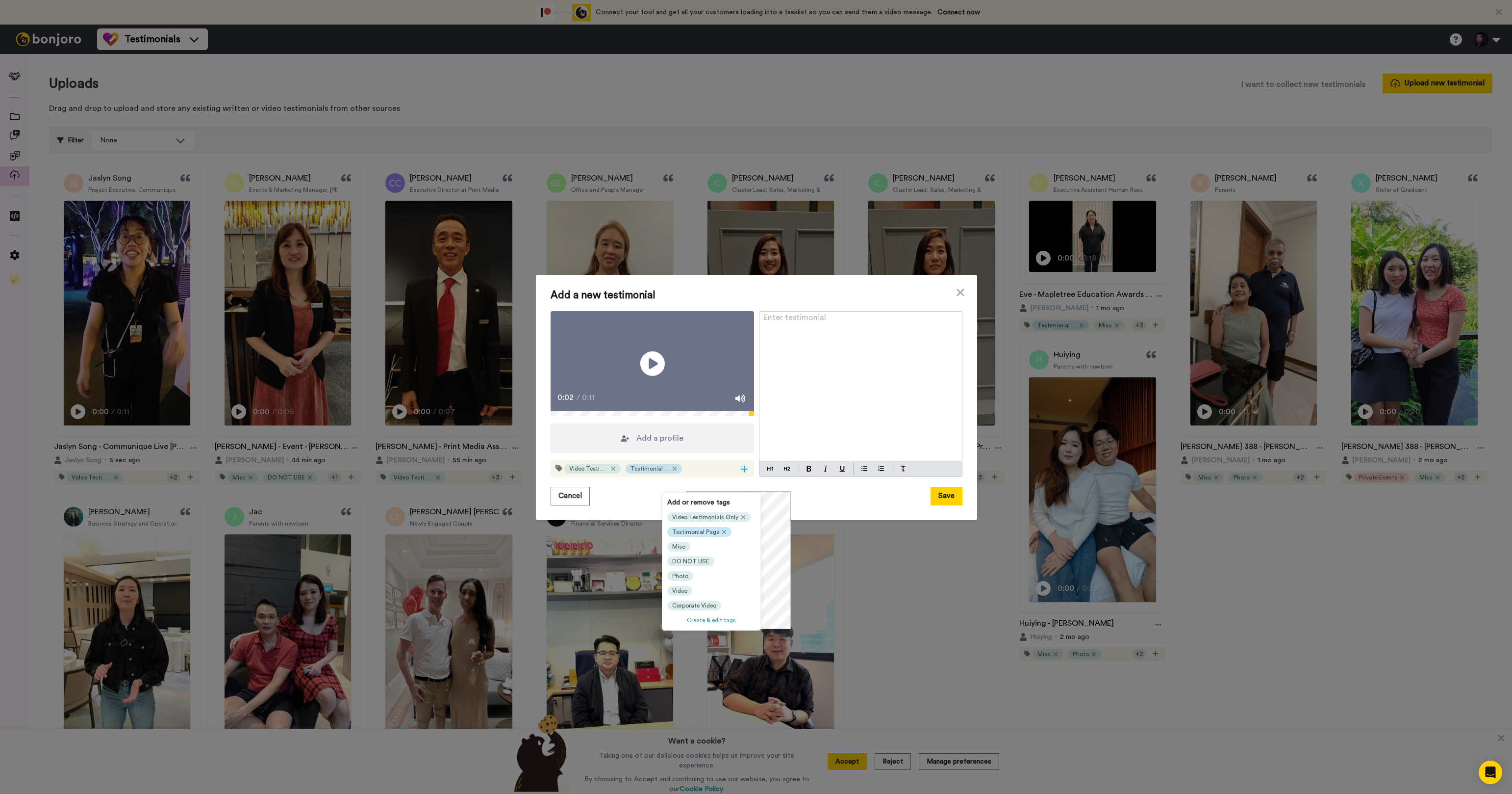
click at [742, 473] on div at bounding box center [744, 468] width 10 height 10
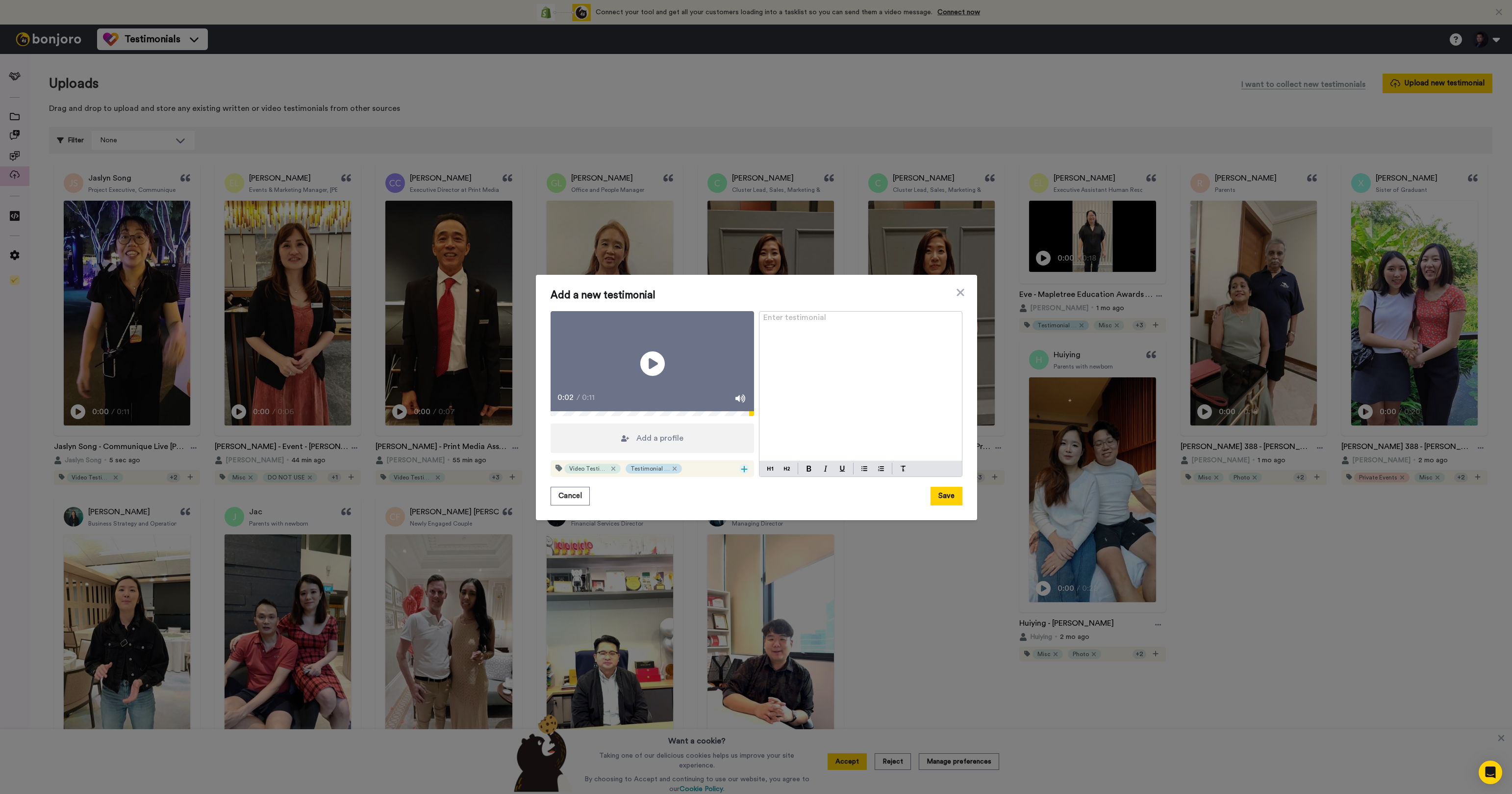
click at [741, 473] on icon at bounding box center [744, 469] width 7 height 8
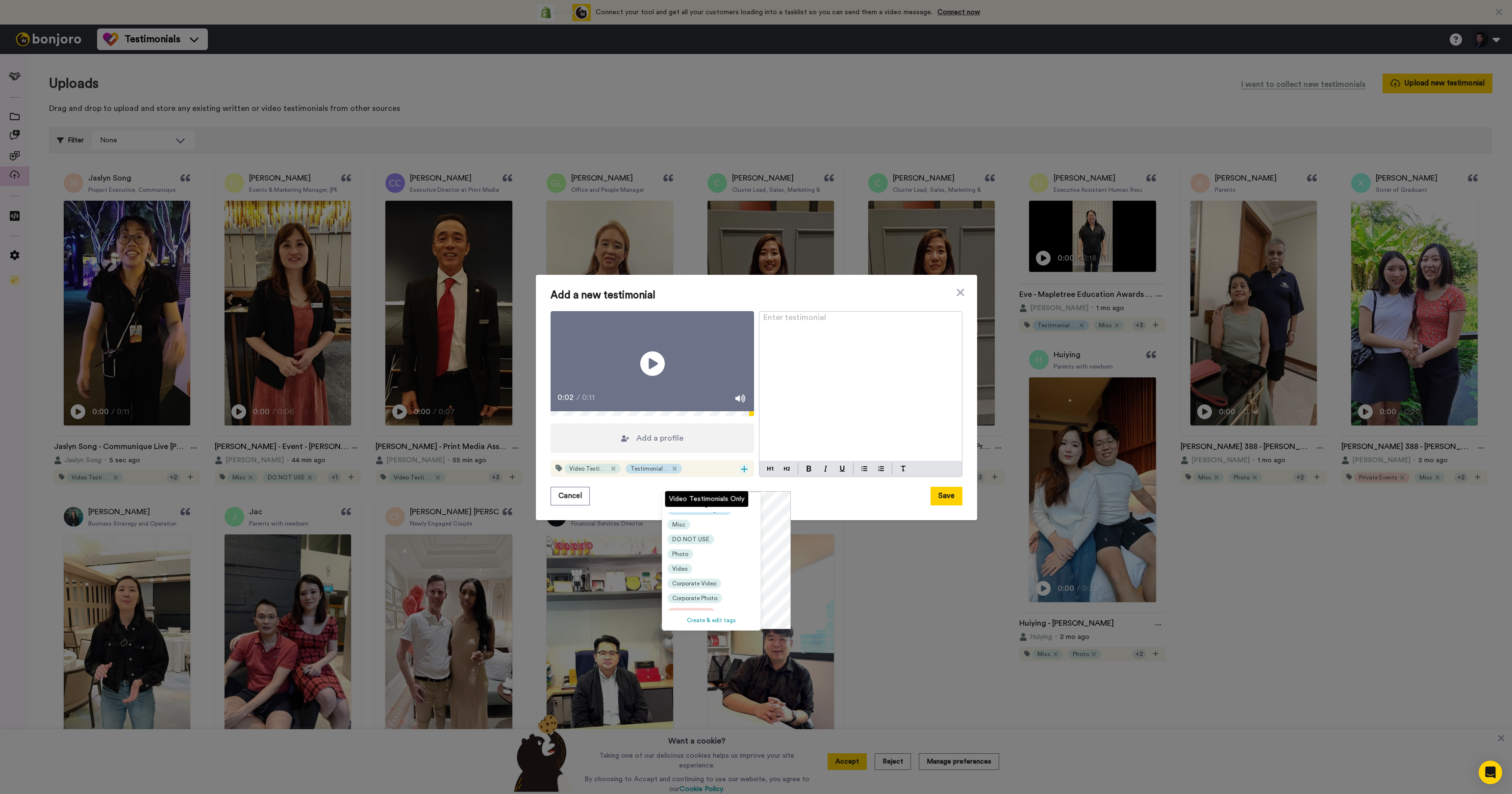
scroll to position [28, 0]
click at [682, 551] on span "Photo" at bounding box center [680, 548] width 16 height 8
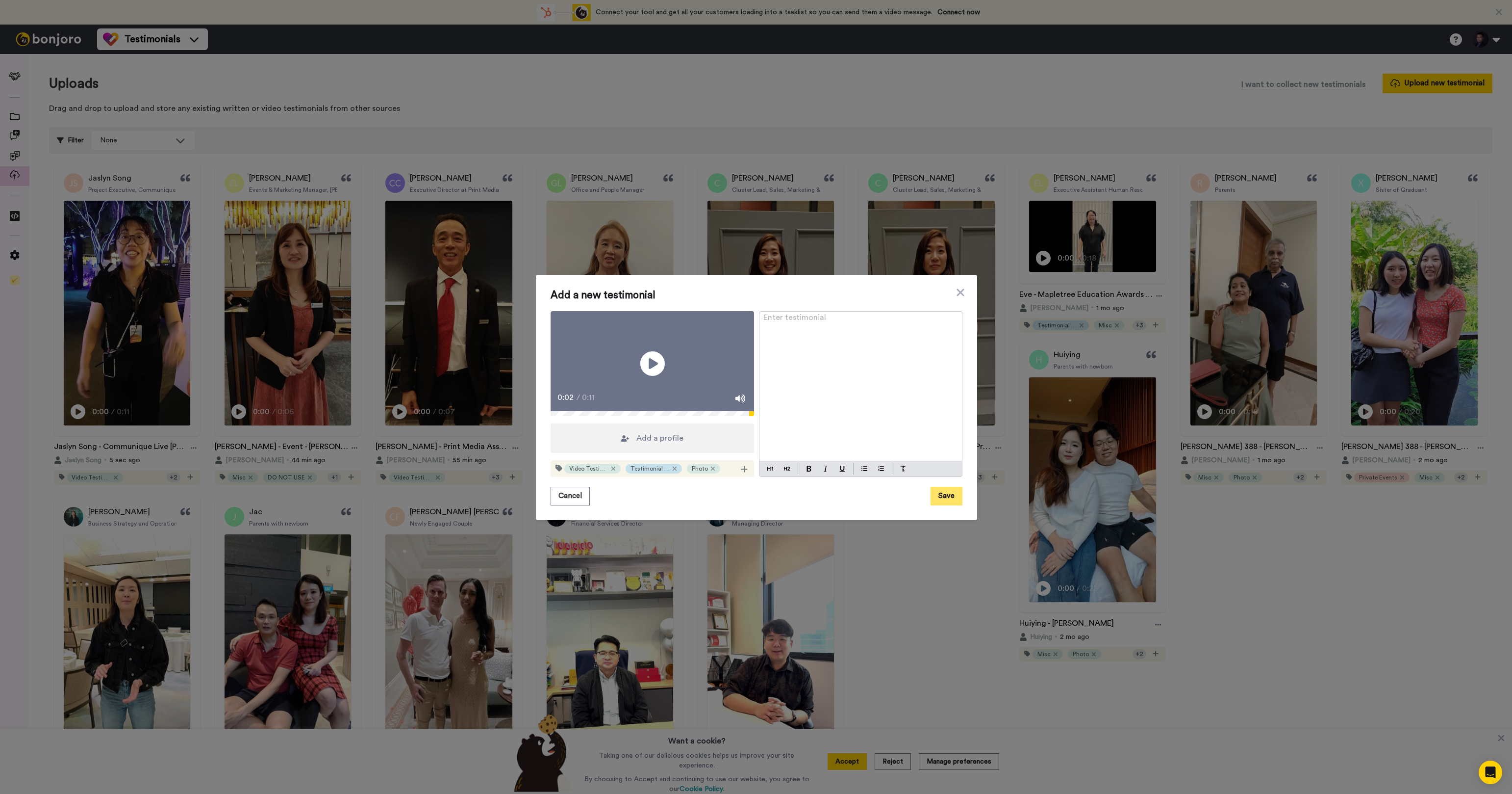
click at [944, 505] on button "Save" at bounding box center [946, 496] width 32 height 19
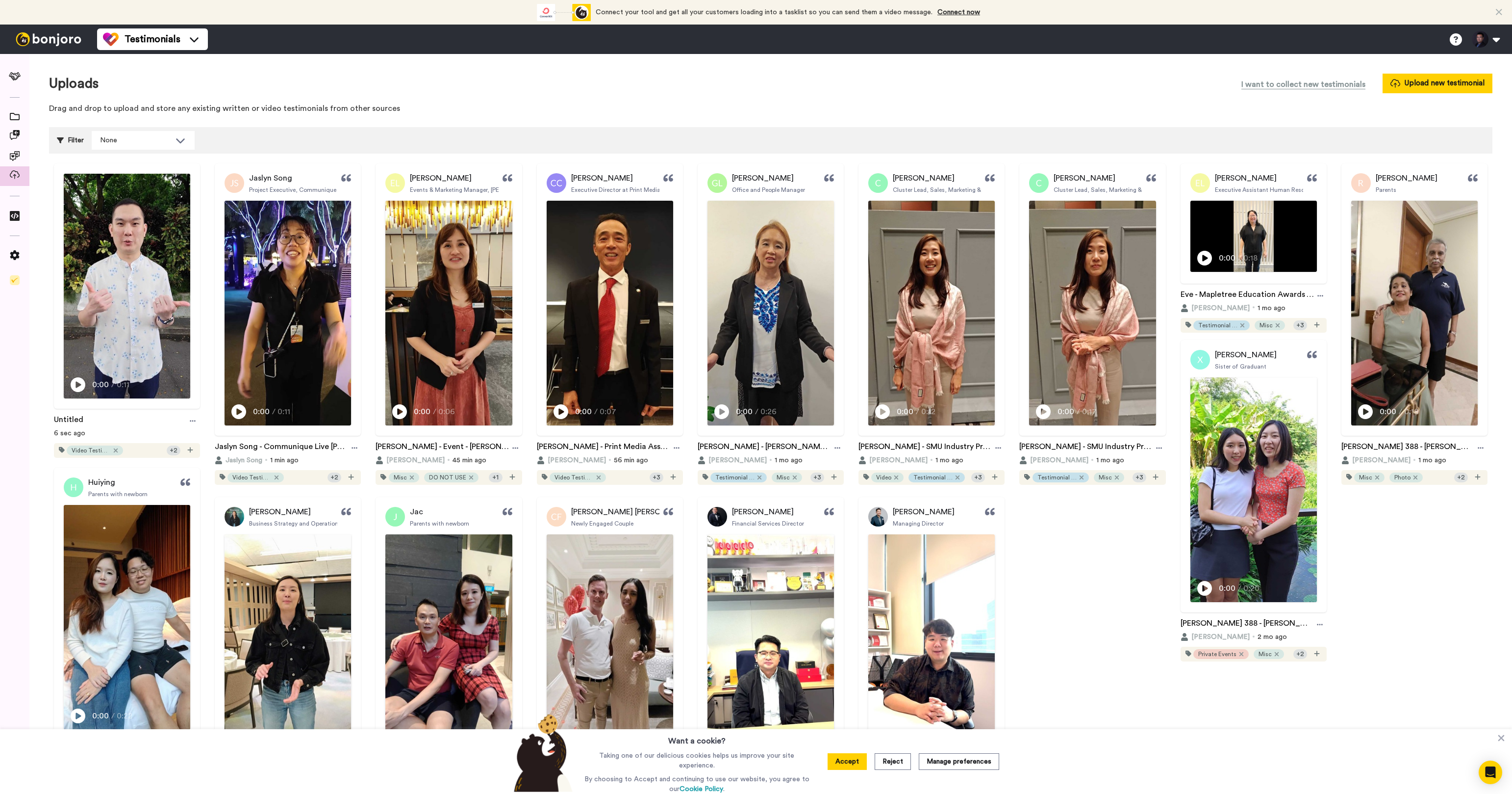
click at [183, 415] on div "Untitled" at bounding box center [126, 420] width 146 height 14
click at [188, 422] on div at bounding box center [192, 420] width 14 height 14
click at [189, 490] on div "Rename" at bounding box center [173, 490] width 59 height 10
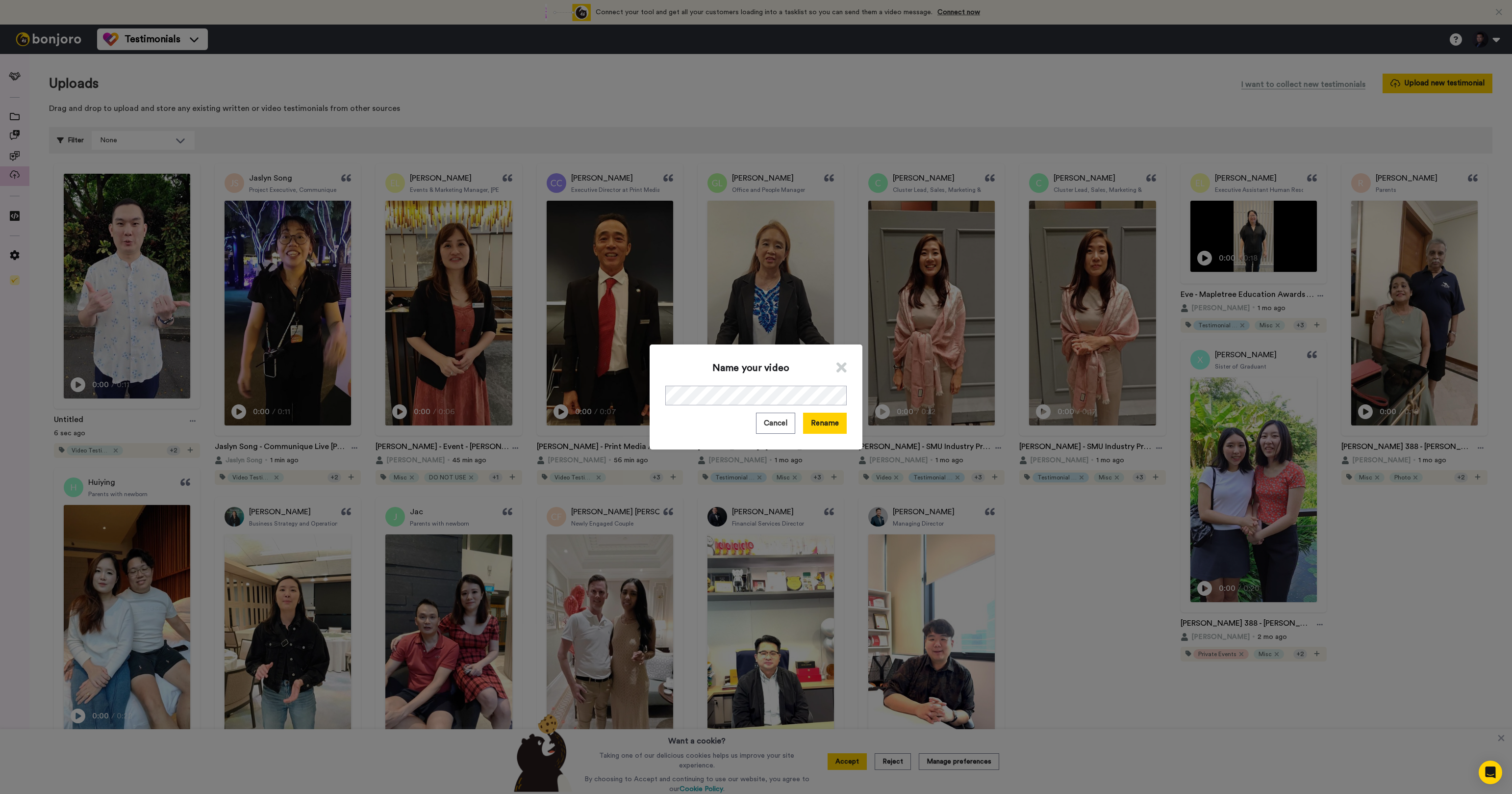
click at [678, 385] on div "Name your video Cancel Rename" at bounding box center [756, 397] width 213 height 105
click at [834, 428] on button "Rename" at bounding box center [825, 423] width 44 height 21
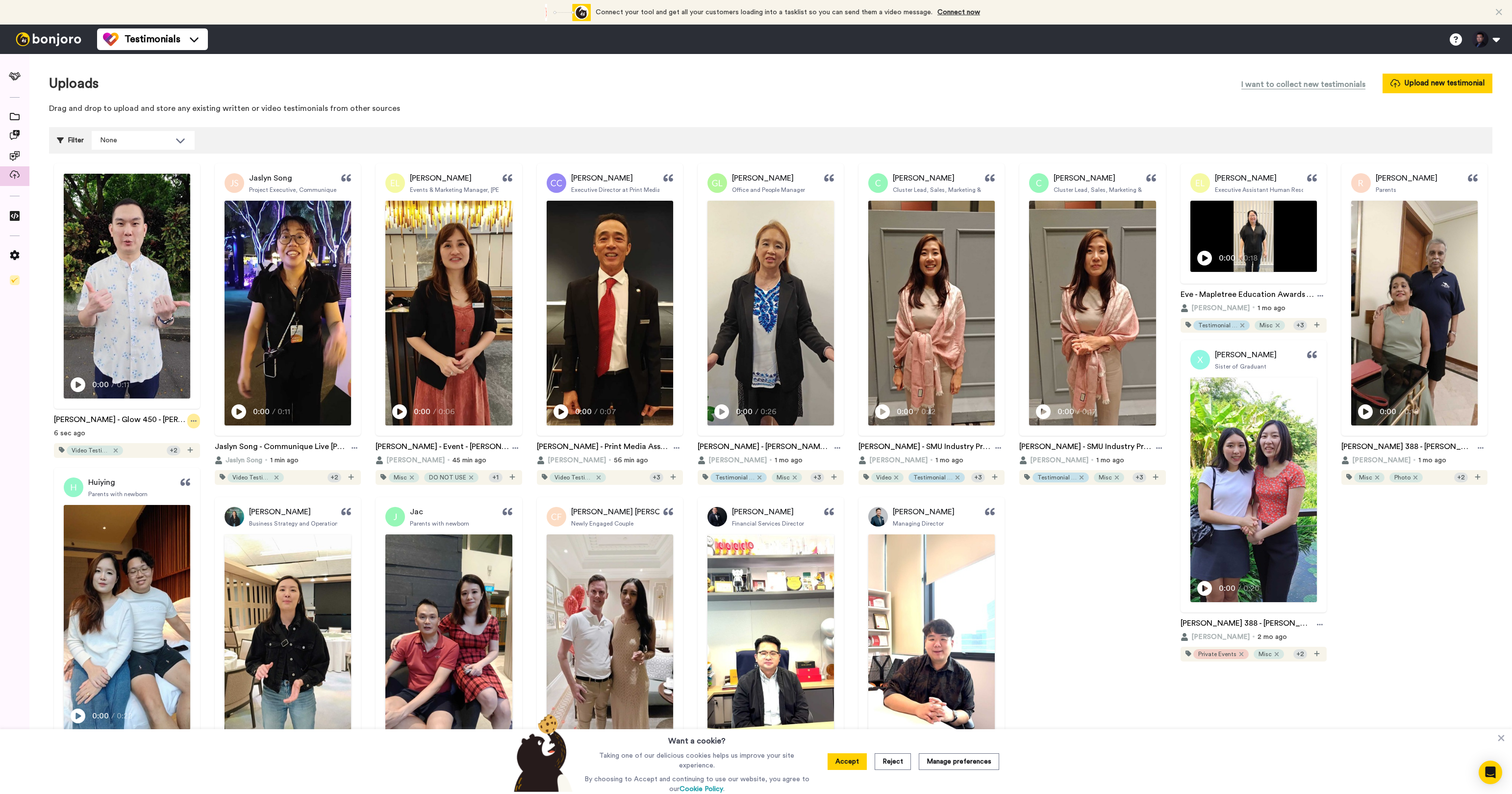
click at [190, 424] on div at bounding box center [193, 420] width 12 height 14
click at [192, 459] on span "Add a profile" at bounding box center [179, 455] width 40 height 10
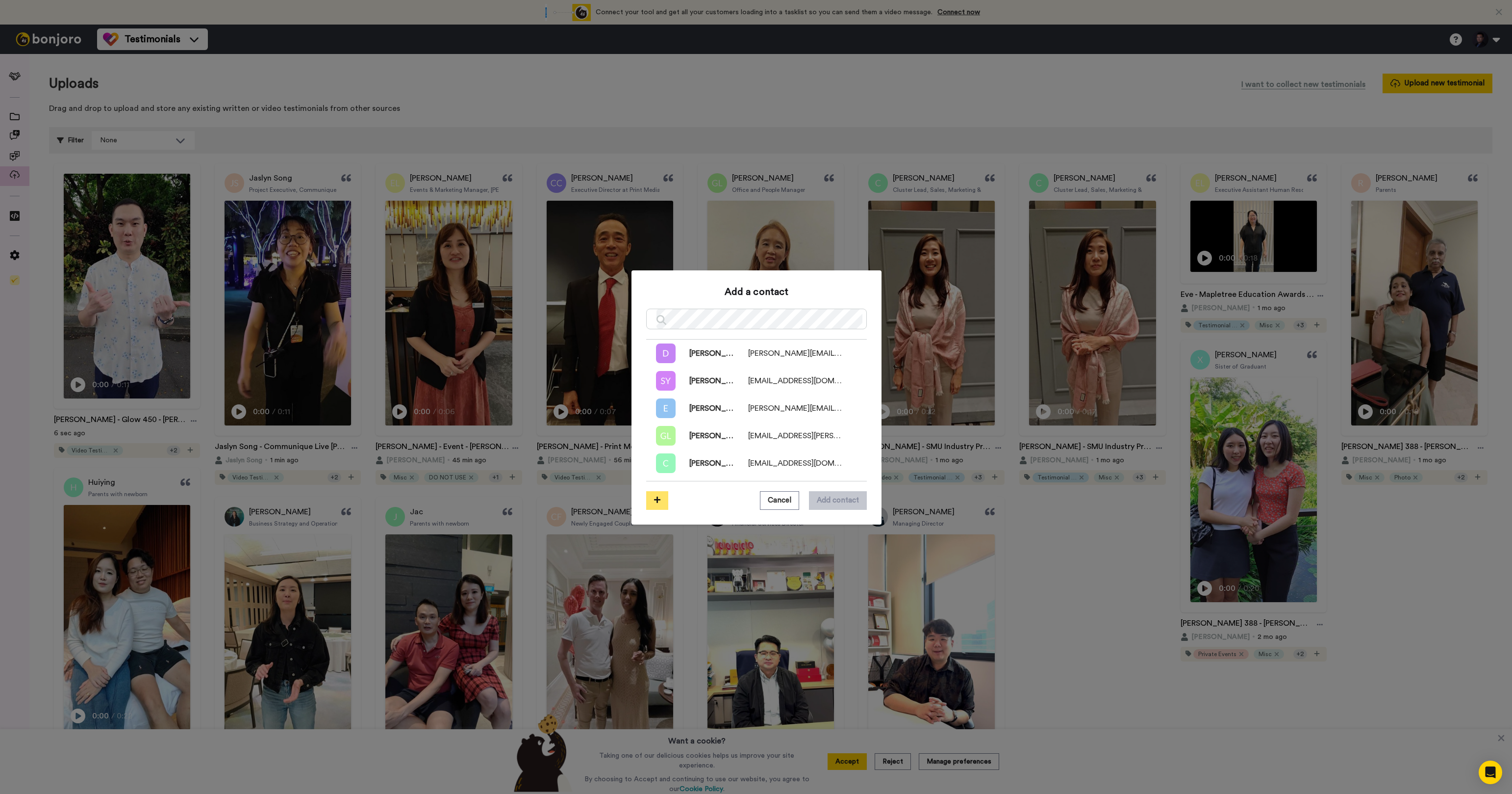
click at [659, 500] on button at bounding box center [657, 501] width 22 height 19
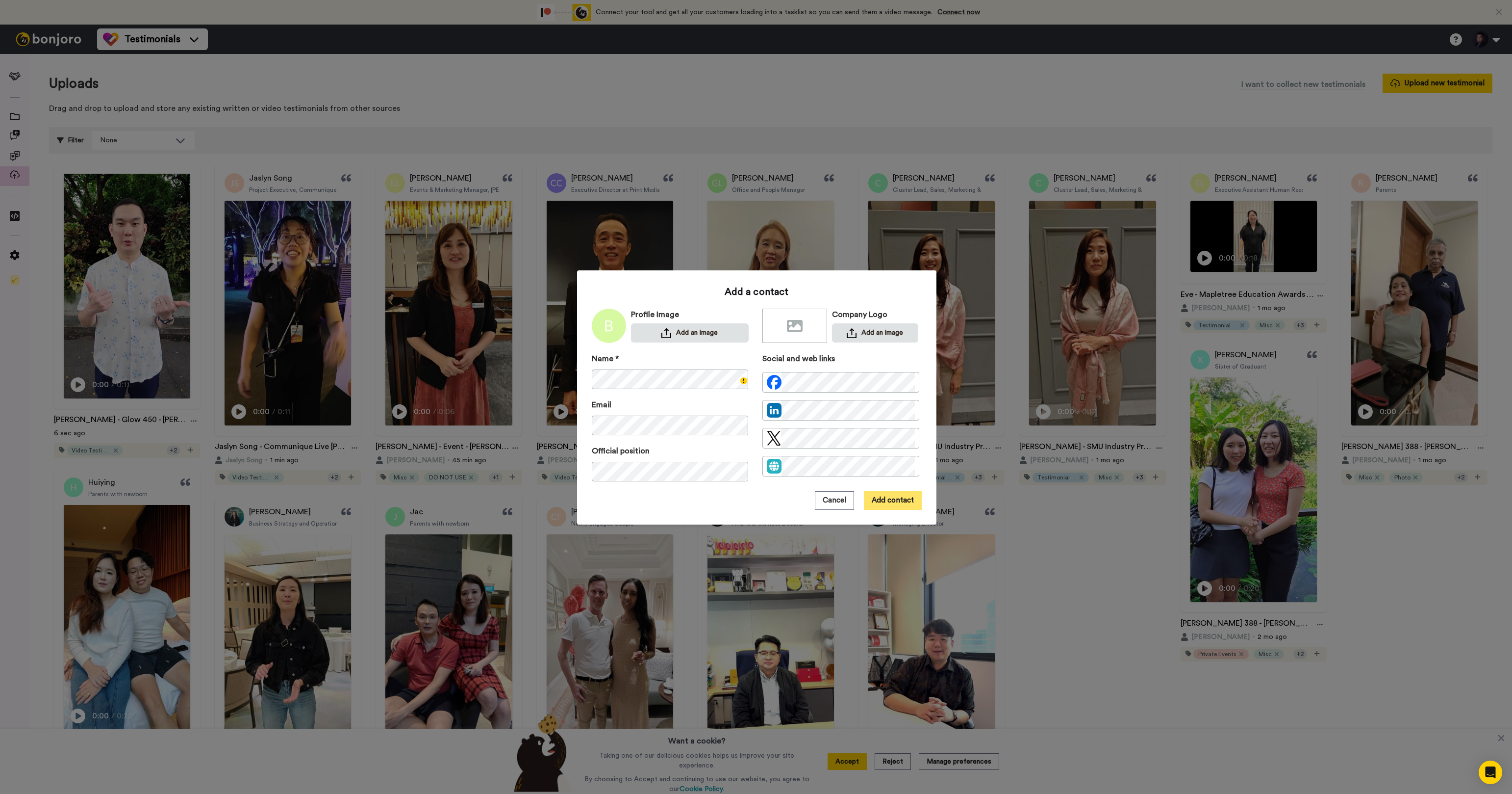
click at [890, 504] on button "Add contact" at bounding box center [893, 501] width 58 height 19
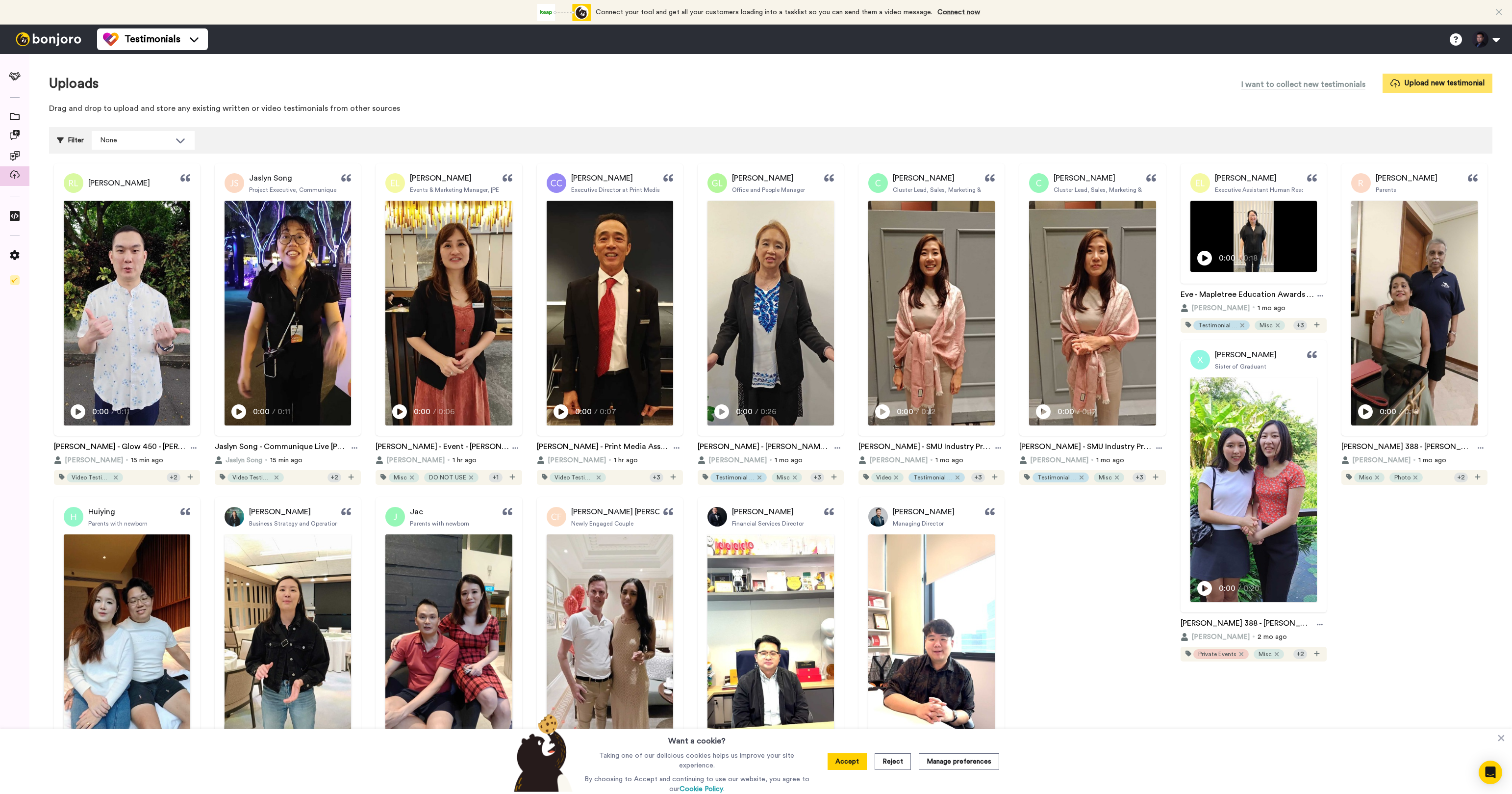
click at [1418, 87] on button "Upload new testimonial" at bounding box center [1437, 83] width 110 height 19
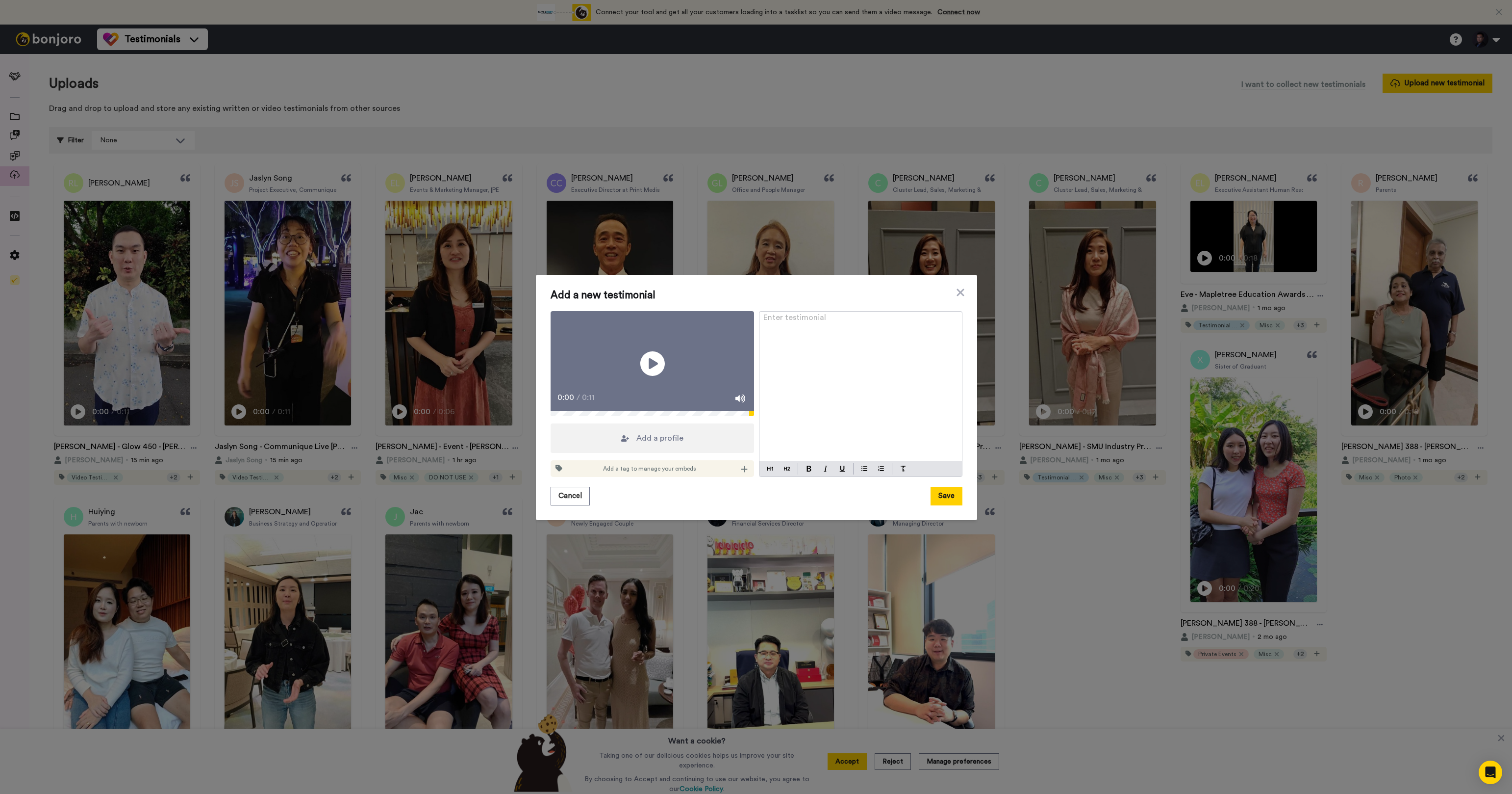
click at [663, 472] on span "Add a tag to manage your embeds" at bounding box center [650, 468] width 94 height 8
click at [747, 477] on div "Add a tag to manage your embeds" at bounding box center [652, 468] width 203 height 16
click at [741, 473] on icon at bounding box center [744, 469] width 7 height 8
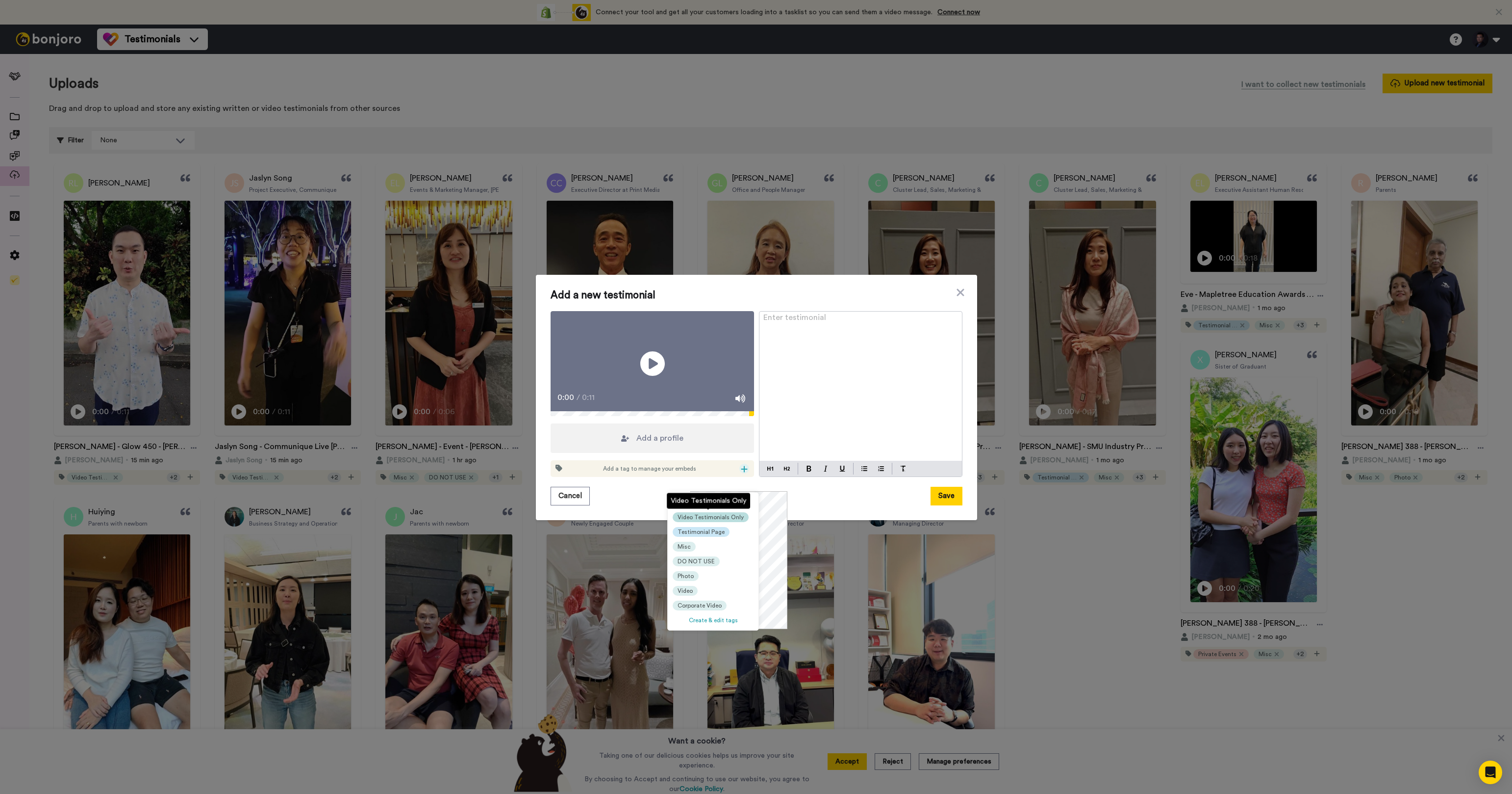
click at [740, 519] on div "Video Testimonials Only" at bounding box center [711, 517] width 76 height 10
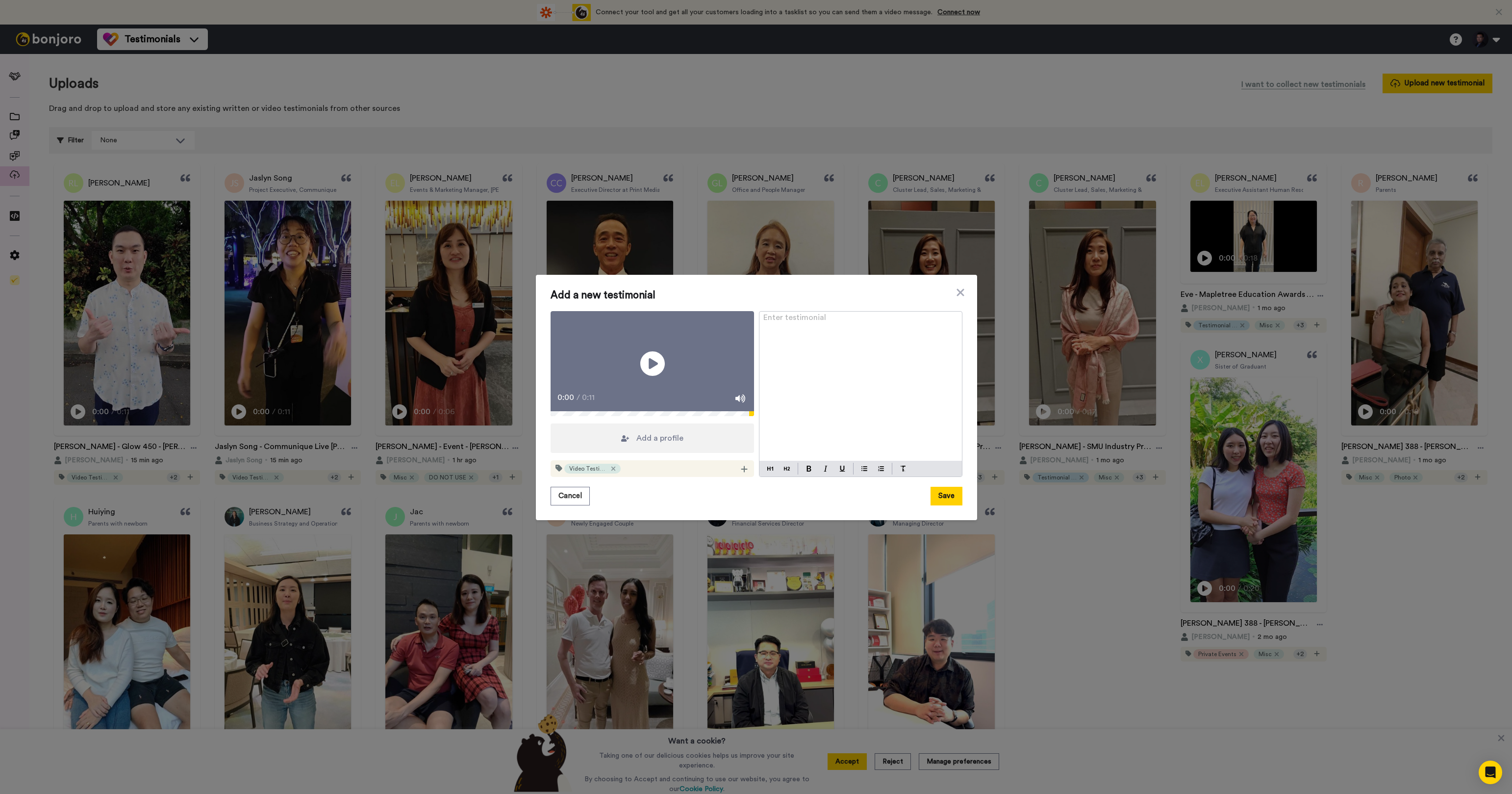
click at [739, 477] on div "Video Testimonials Only" at bounding box center [652, 468] width 203 height 16
click at [741, 473] on icon at bounding box center [744, 469] width 7 height 8
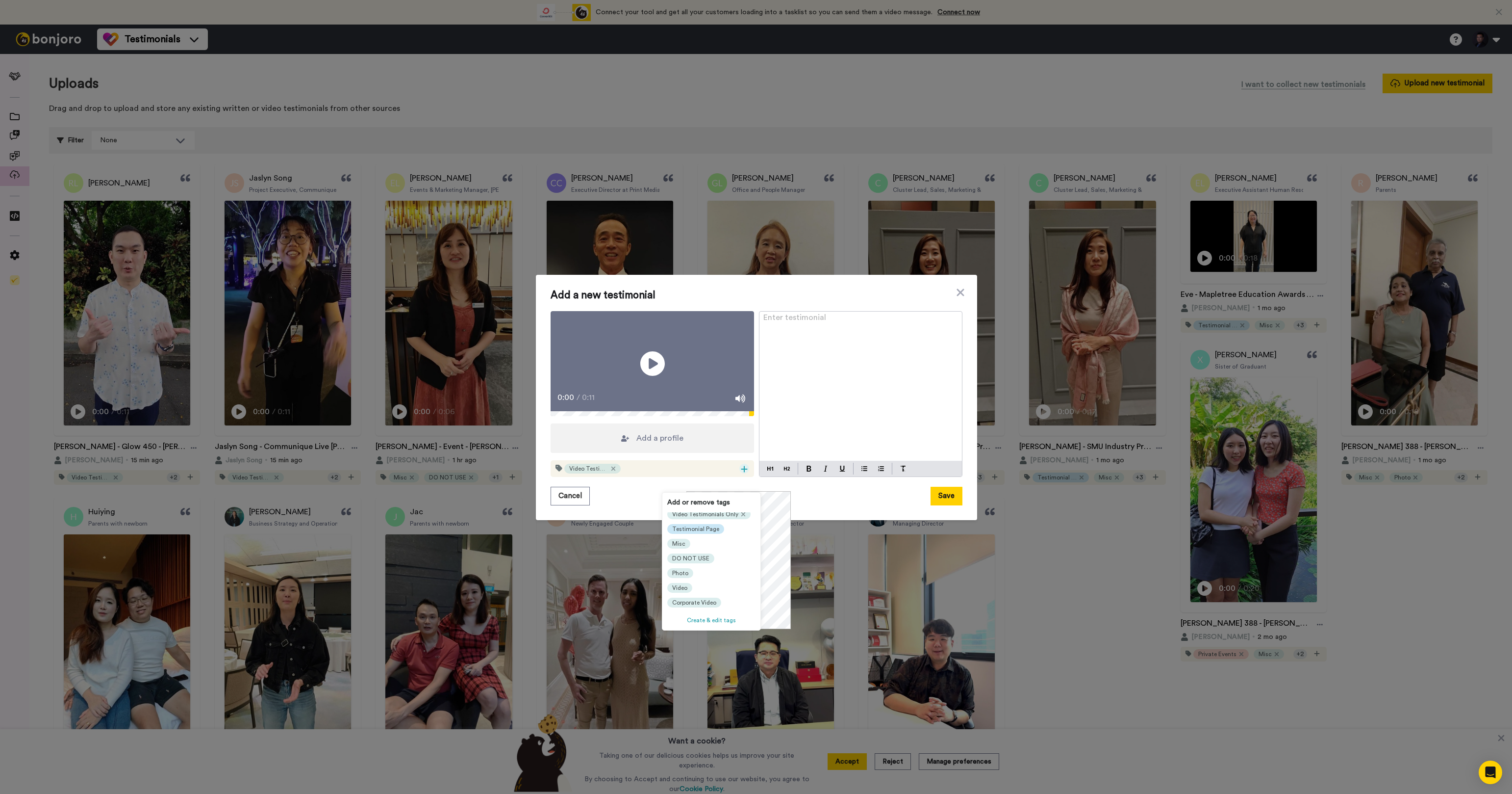
scroll to position [6, 0]
click at [683, 570] on span "Photo" at bounding box center [680, 570] width 16 height 8
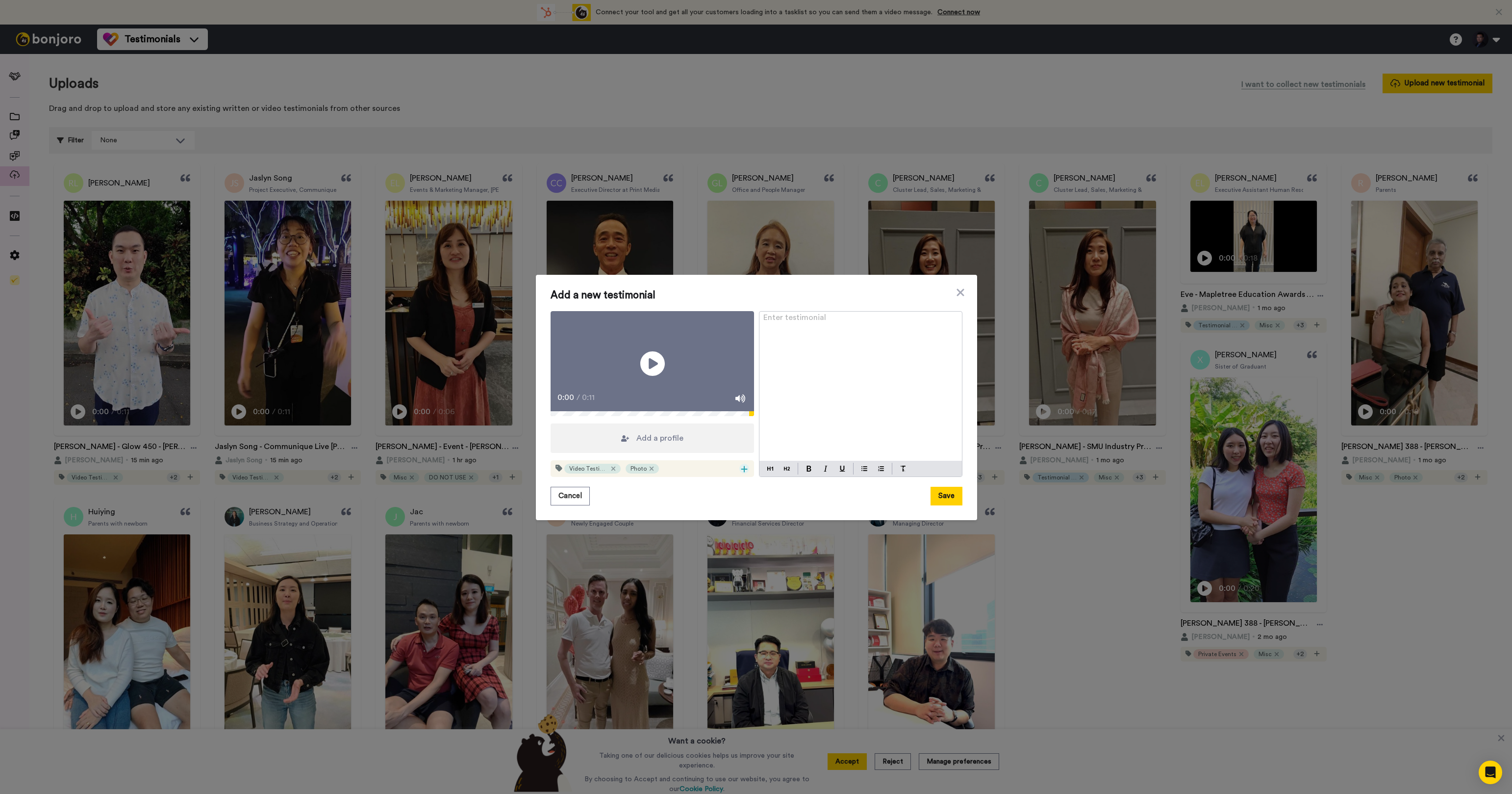
click at [741, 473] on icon at bounding box center [744, 469] width 7 height 8
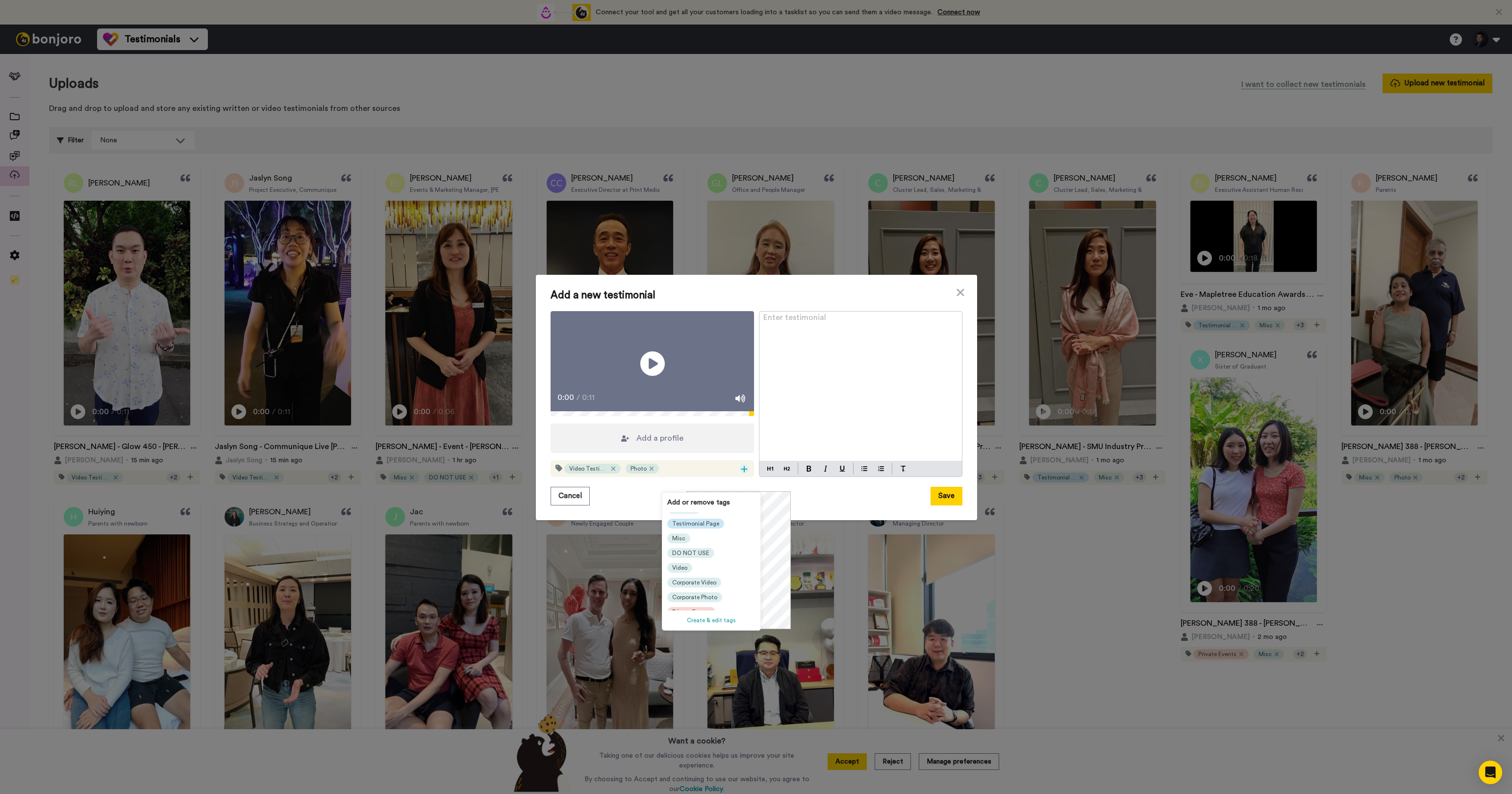
scroll to position [29, 0]
click at [713, 595] on div "Corporate Photo" at bounding box center [695, 591] width 55 height 10
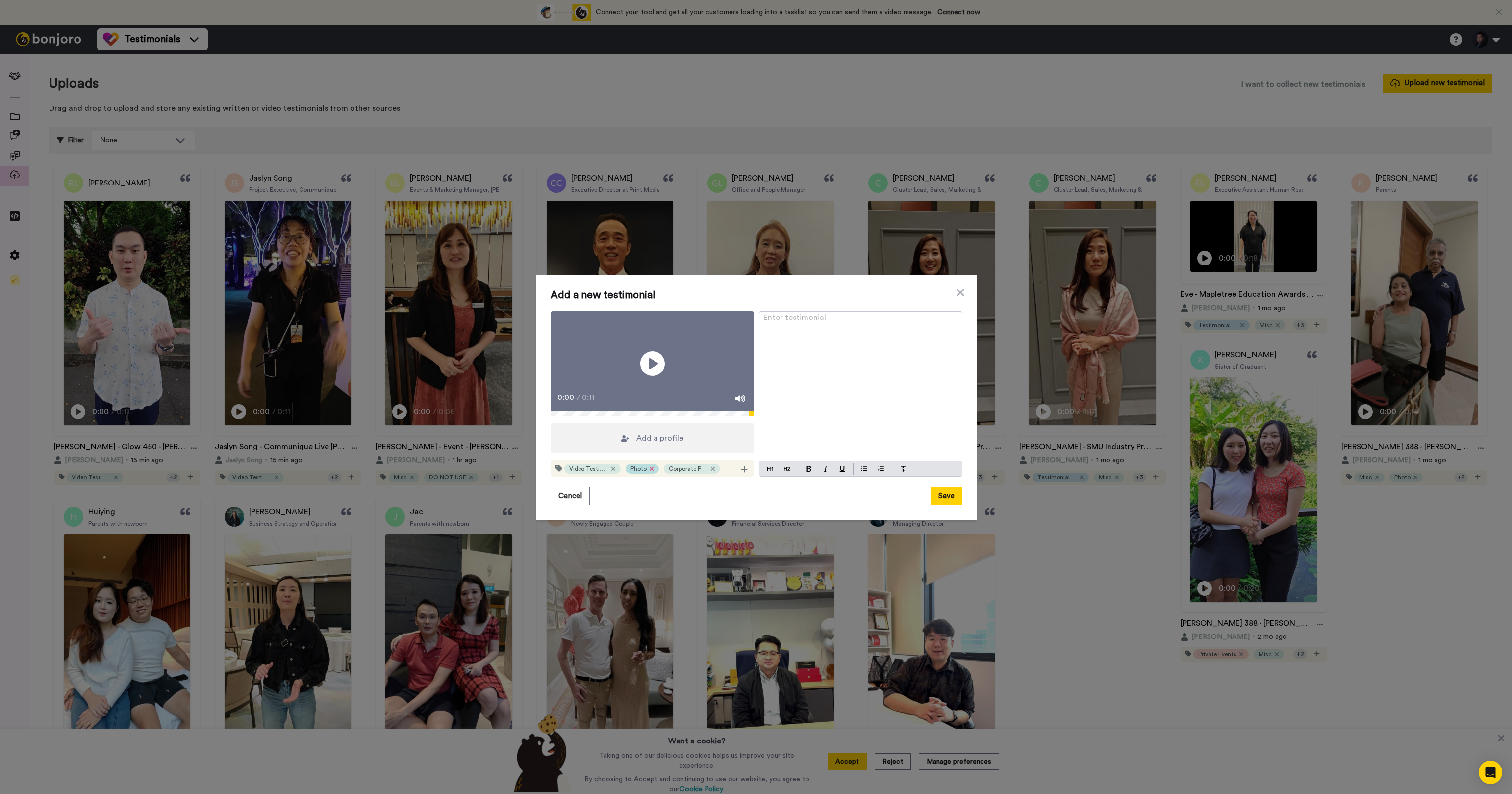
click at [650, 472] on icon at bounding box center [651, 468] width 5 height 8
click at [739, 473] on div at bounding box center [744, 468] width 10 height 10
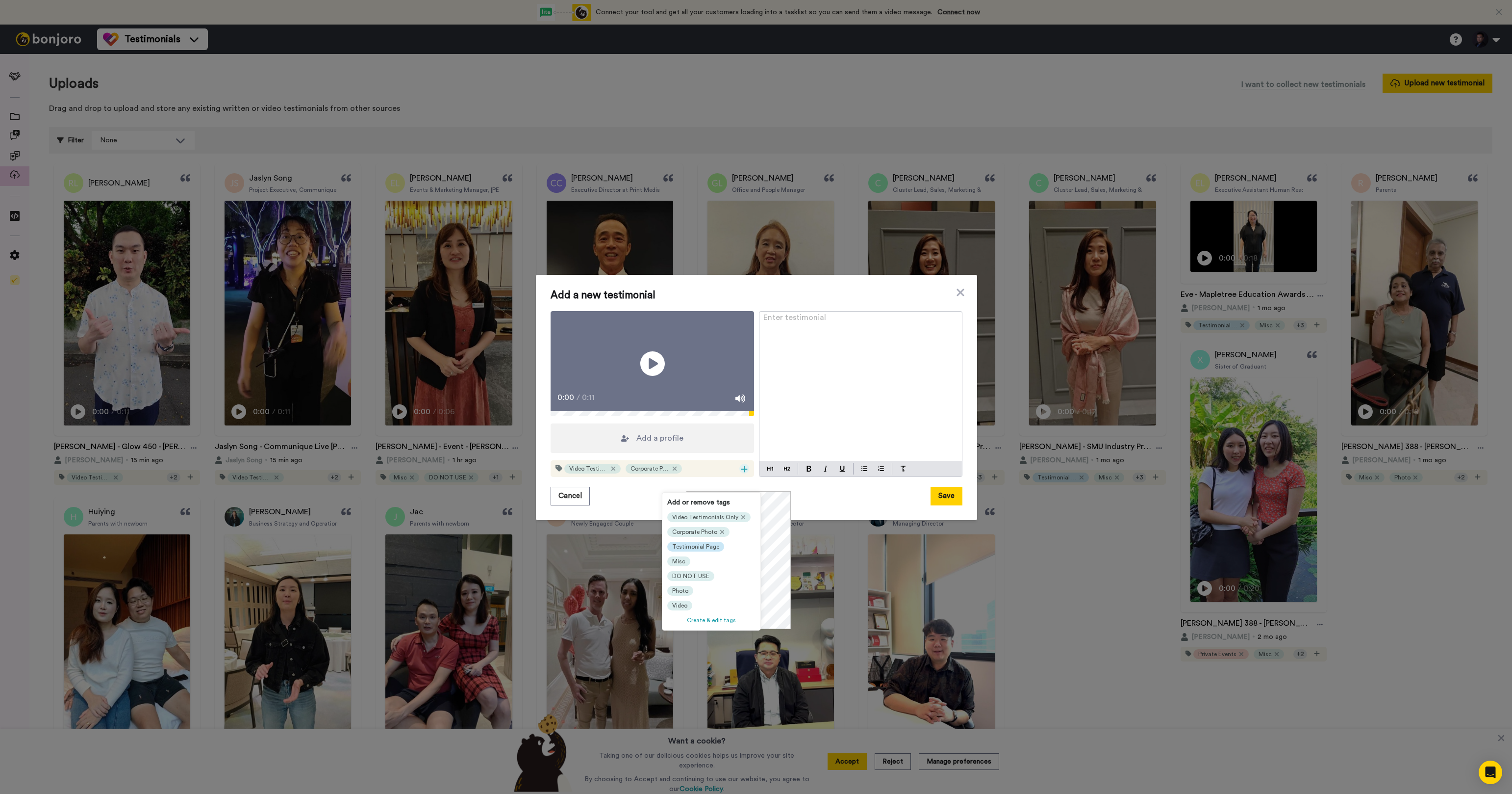
click at [741, 473] on icon at bounding box center [744, 469] width 7 height 8
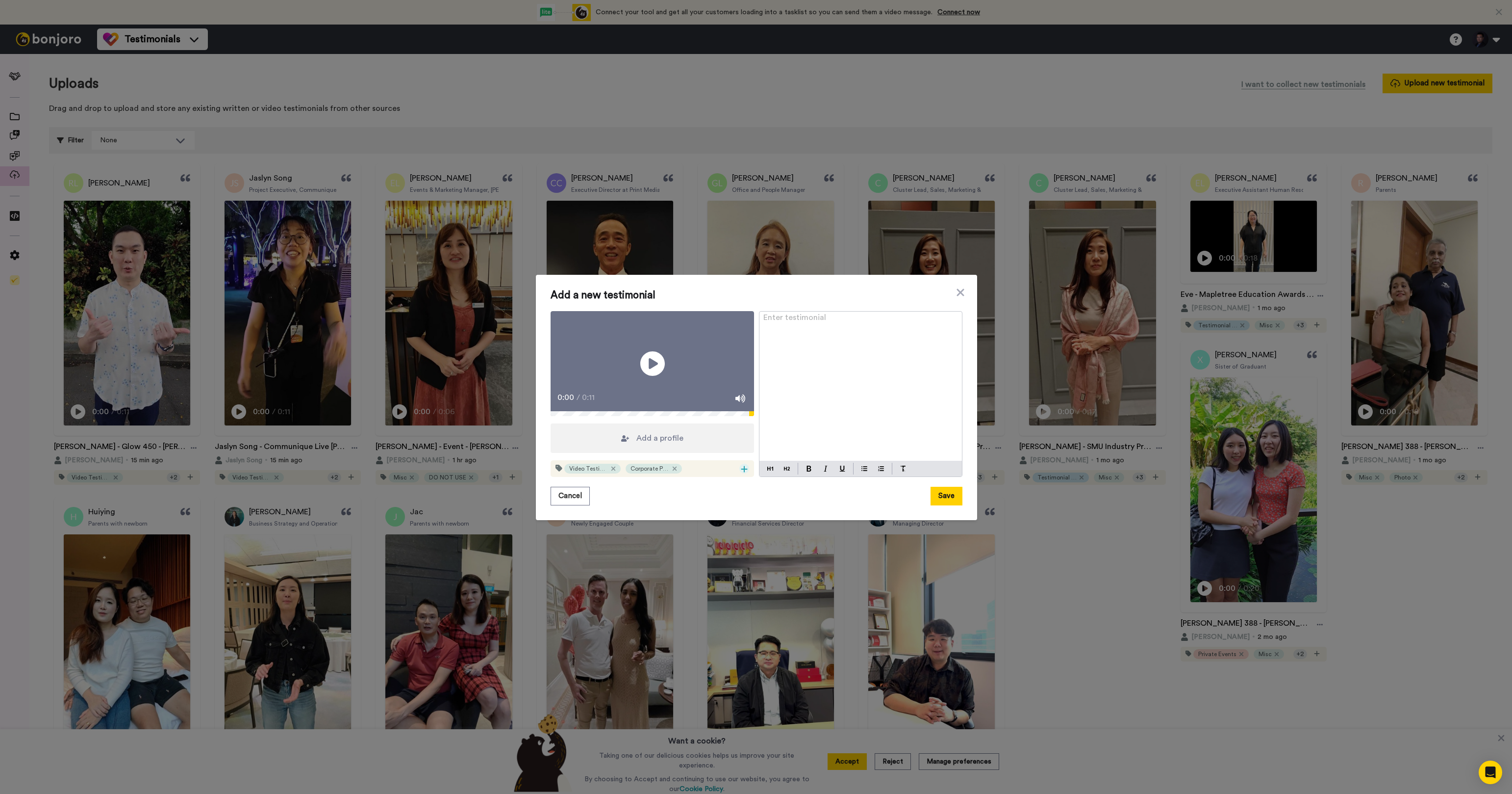
click at [741, 473] on icon at bounding box center [744, 469] width 7 height 8
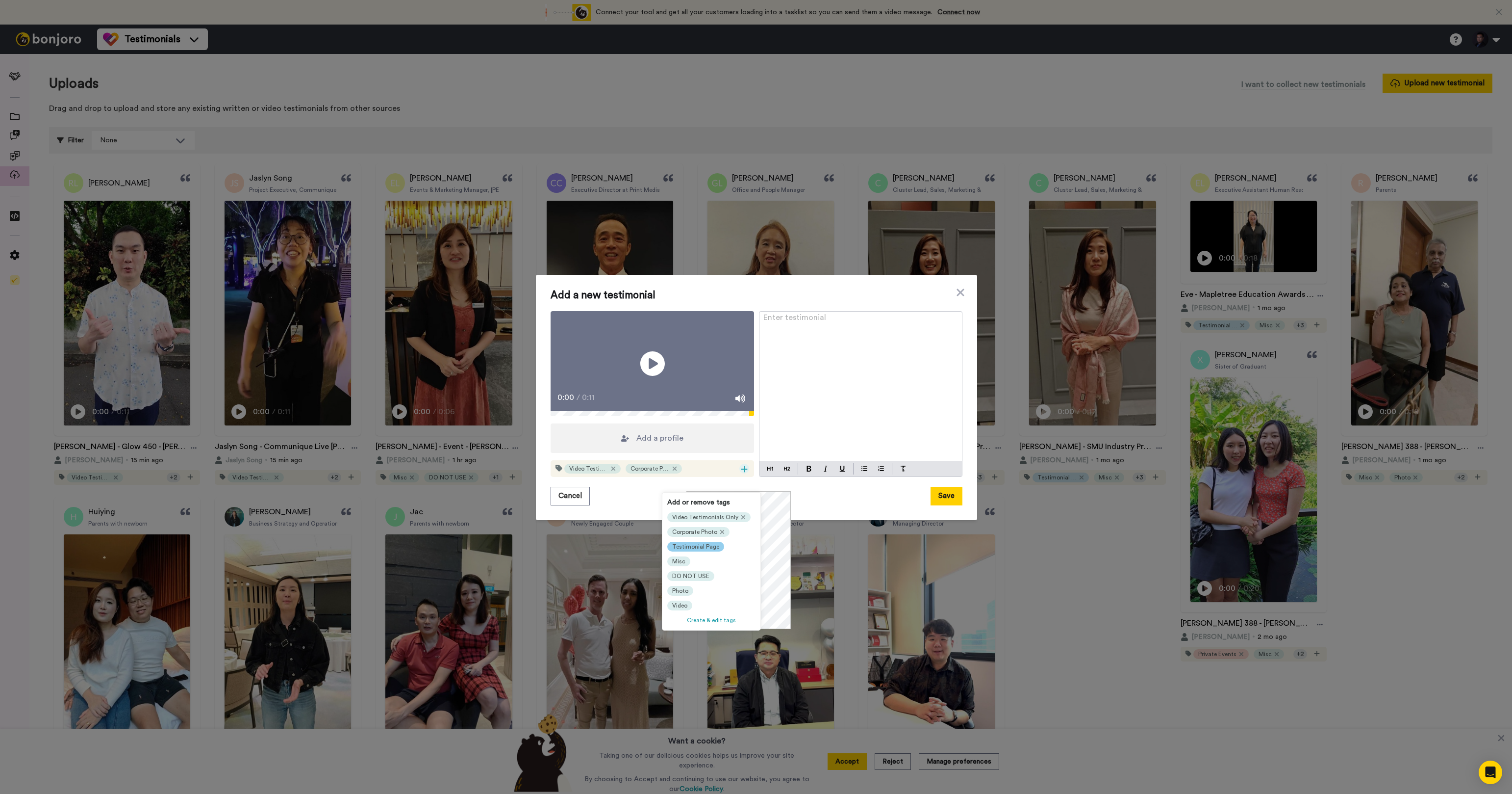
click at [687, 547] on span "Testimonial Page" at bounding box center [695, 547] width 47 height 8
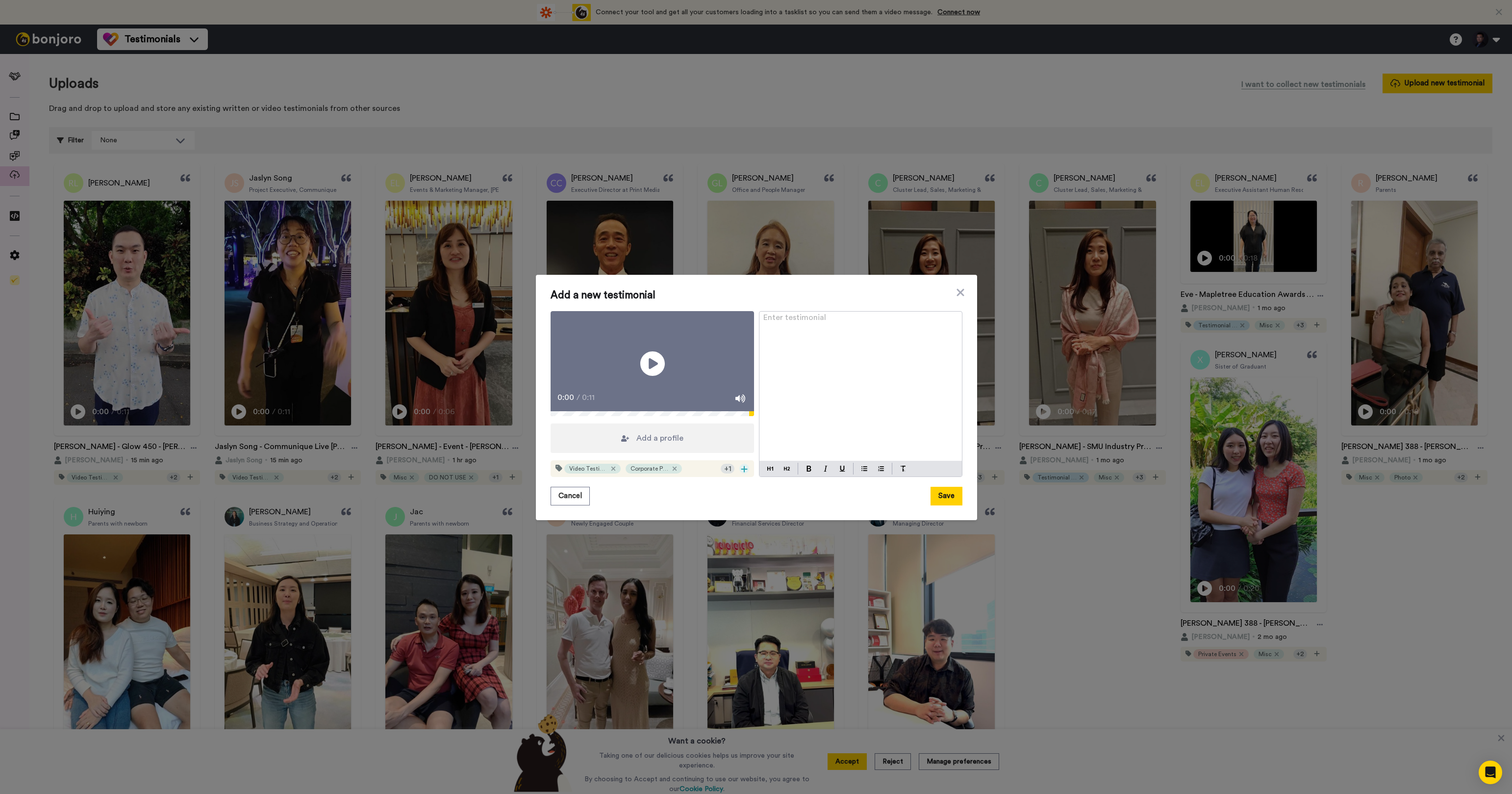
click at [741, 477] on div "Video Testimonials Only Corporate Photo Testimonial Page + 1" at bounding box center [652, 468] width 203 height 16
click at [741, 473] on icon at bounding box center [744, 469] width 7 height 8
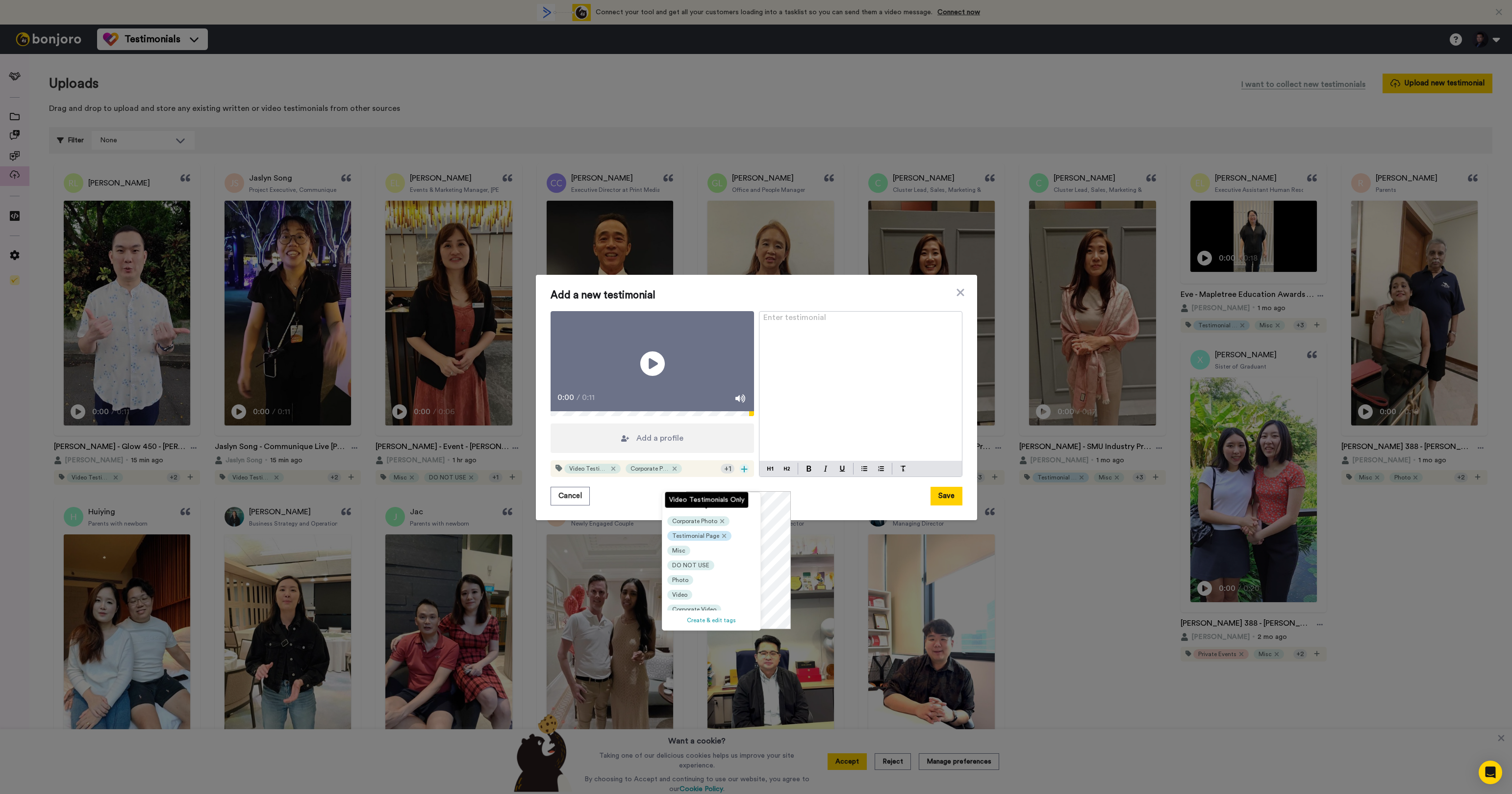
scroll to position [29, 0]
click at [629, 505] on div "Cancel Save" at bounding box center [756, 496] width 412 height 19
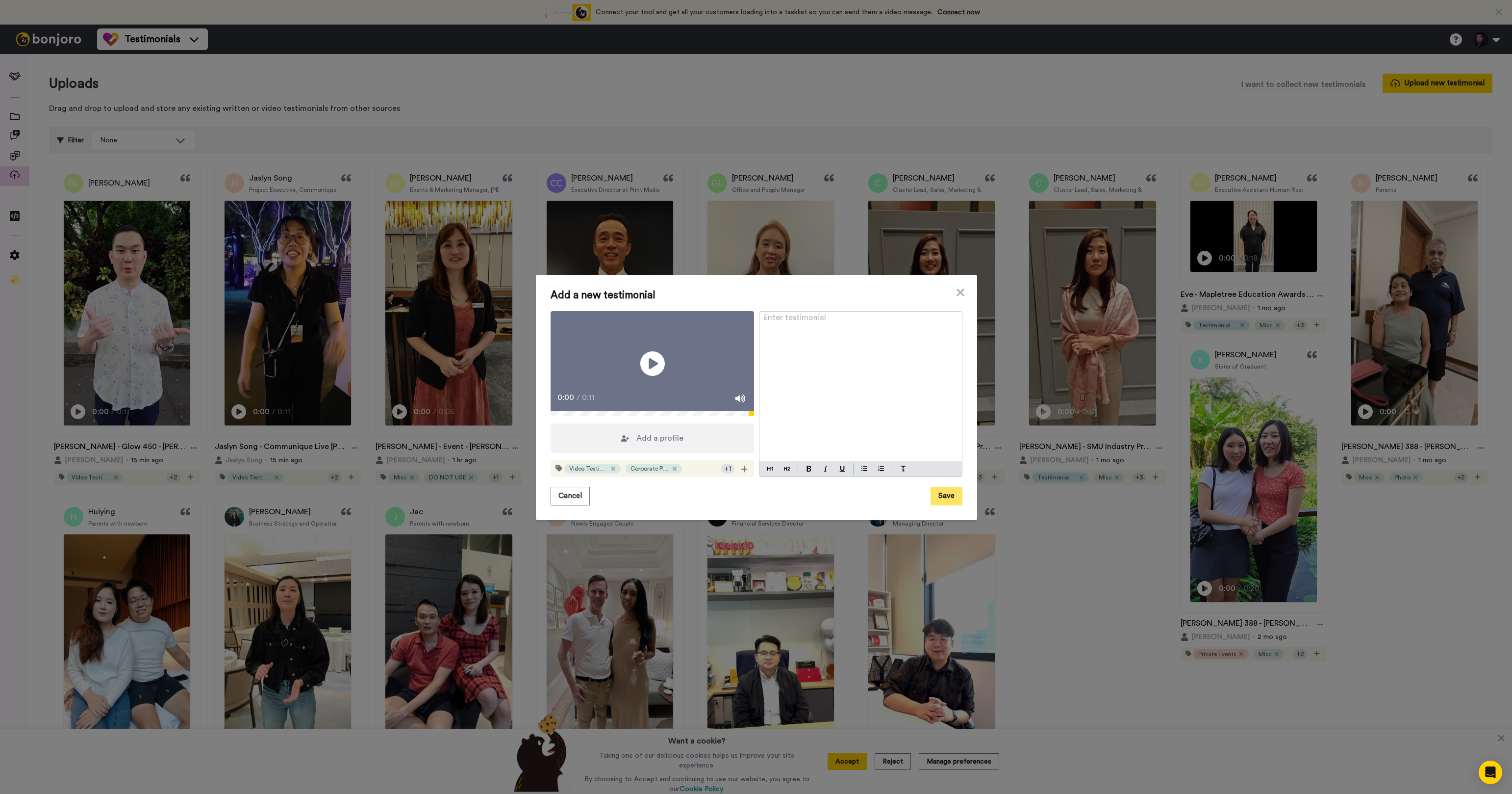
click at [935, 505] on button "Save" at bounding box center [946, 496] width 32 height 19
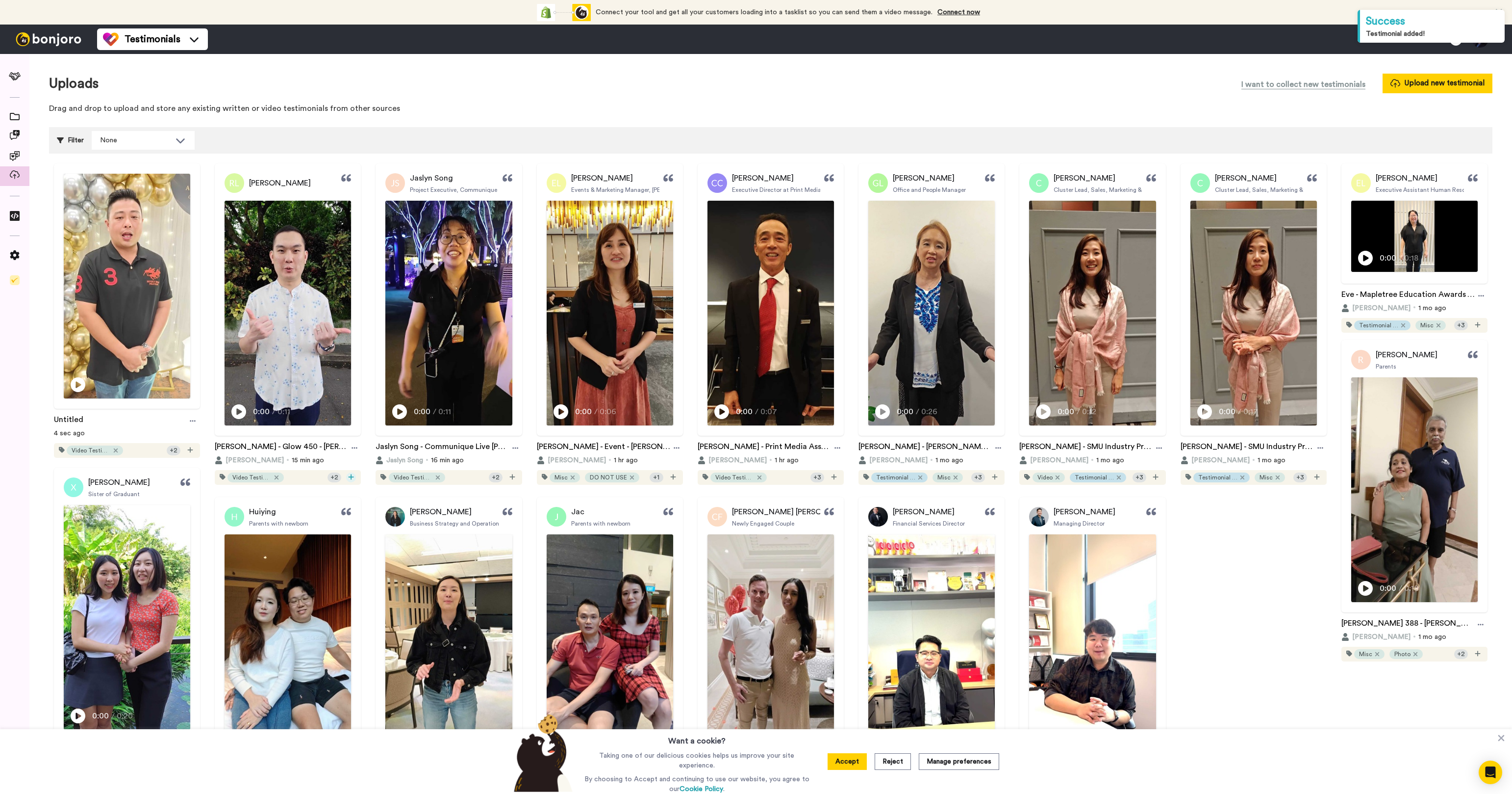
click at [350, 475] on icon at bounding box center [351, 477] width 6 height 6
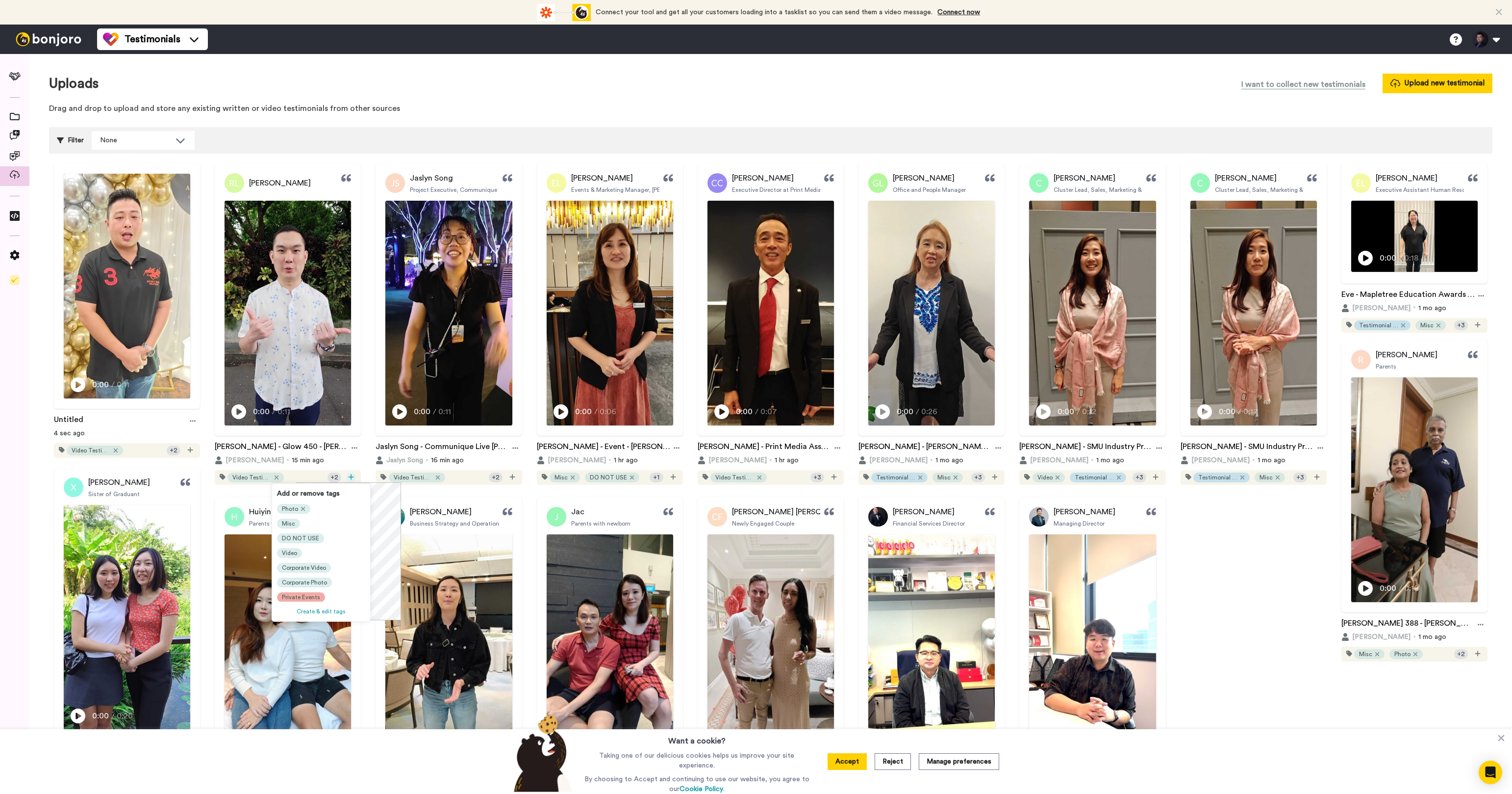
click at [317, 596] on span "Private Events" at bounding box center [301, 597] width 38 height 8
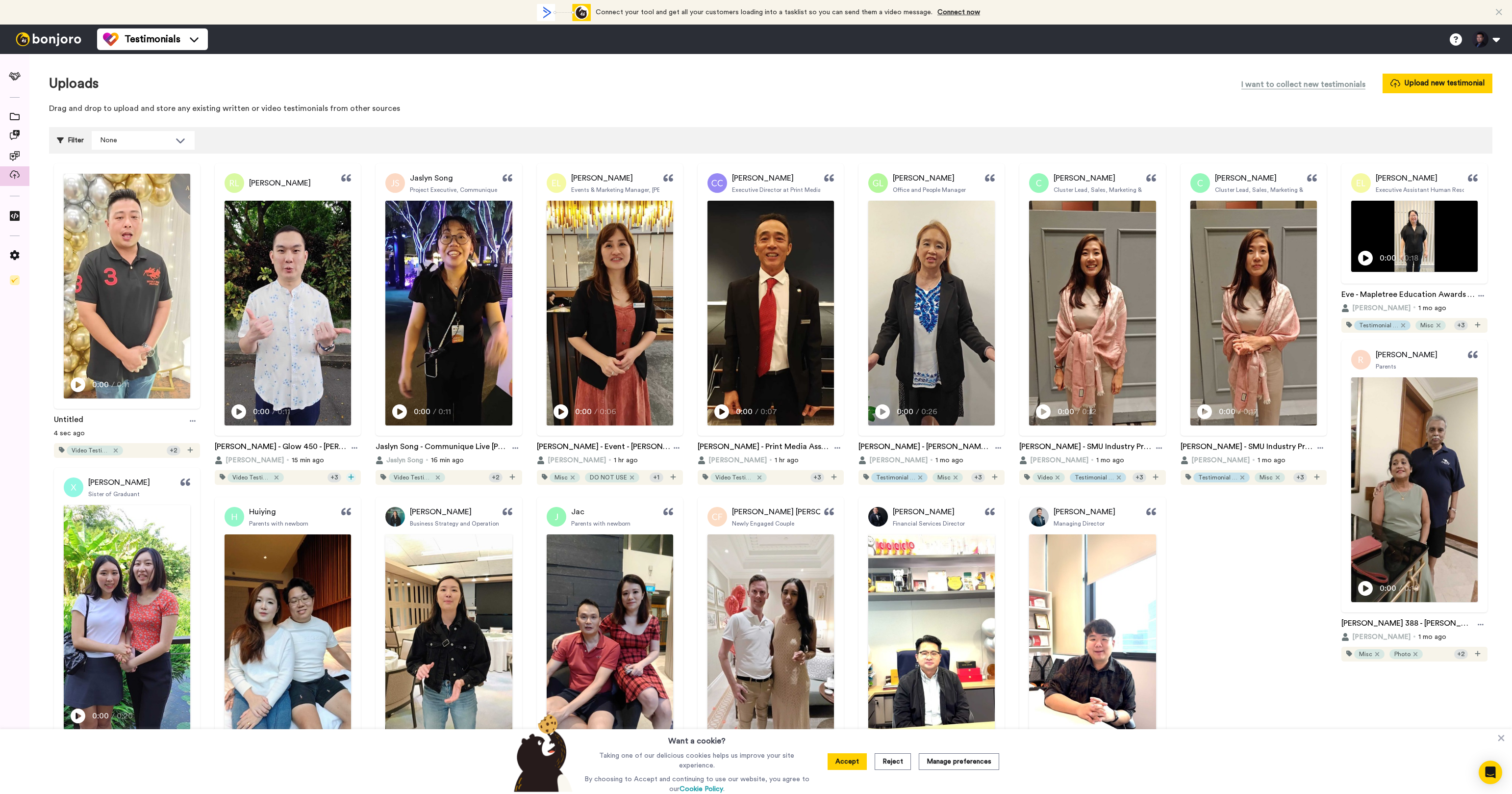
click at [349, 473] on icon at bounding box center [351, 476] width 6 height 7
click at [344, 455] on div "[PERSON_NAME] 15 min ago" at bounding box center [287, 460] width 146 height 10
click at [185, 416] on div at bounding box center [192, 420] width 14 height 14
click at [186, 488] on div "Rename" at bounding box center [173, 490] width 59 height 10
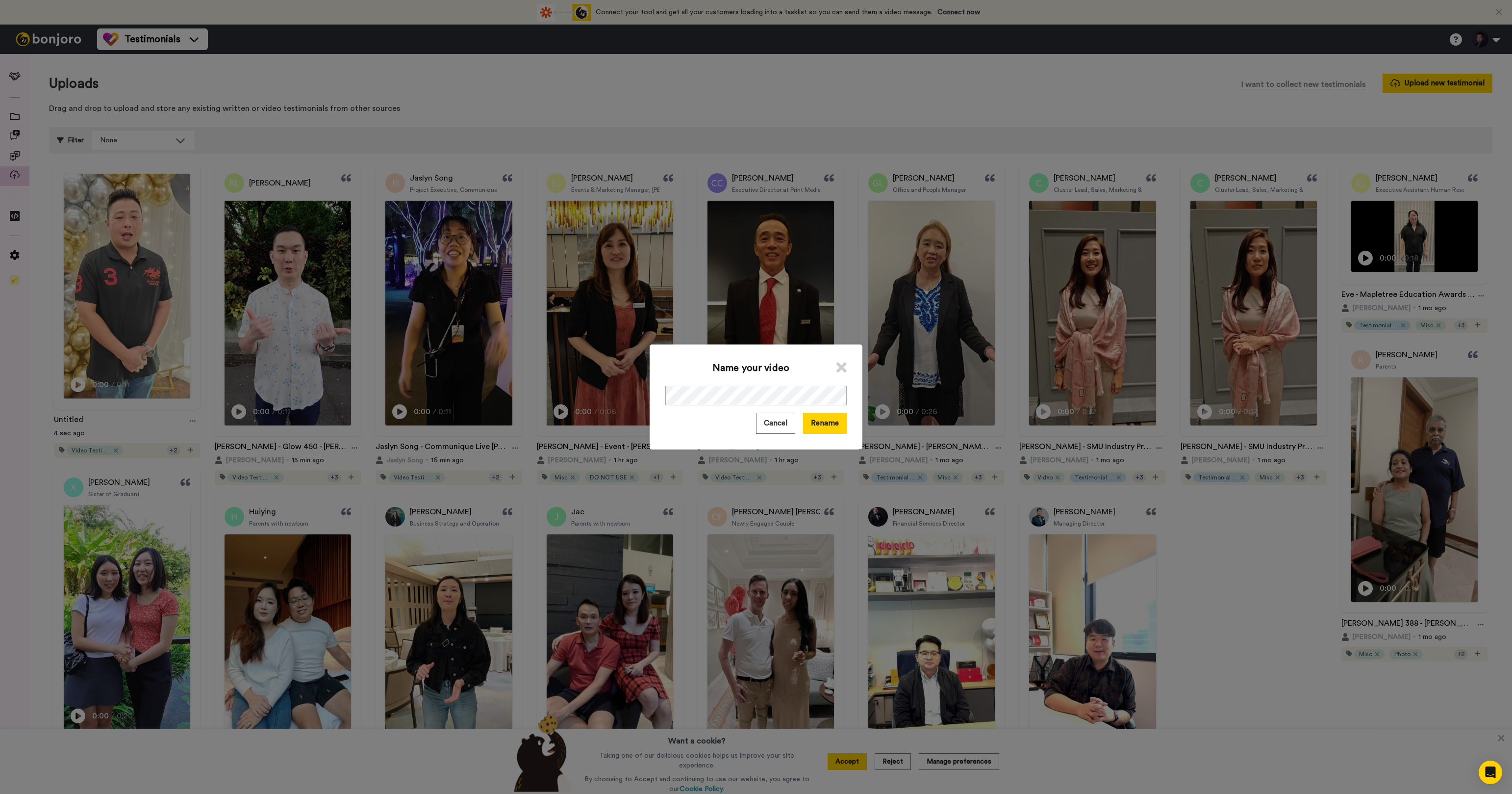
click at [799, 382] on div "Name your video Cancel Rename" at bounding box center [756, 397] width 213 height 105
click at [820, 431] on button "Rename" at bounding box center [825, 423] width 44 height 21
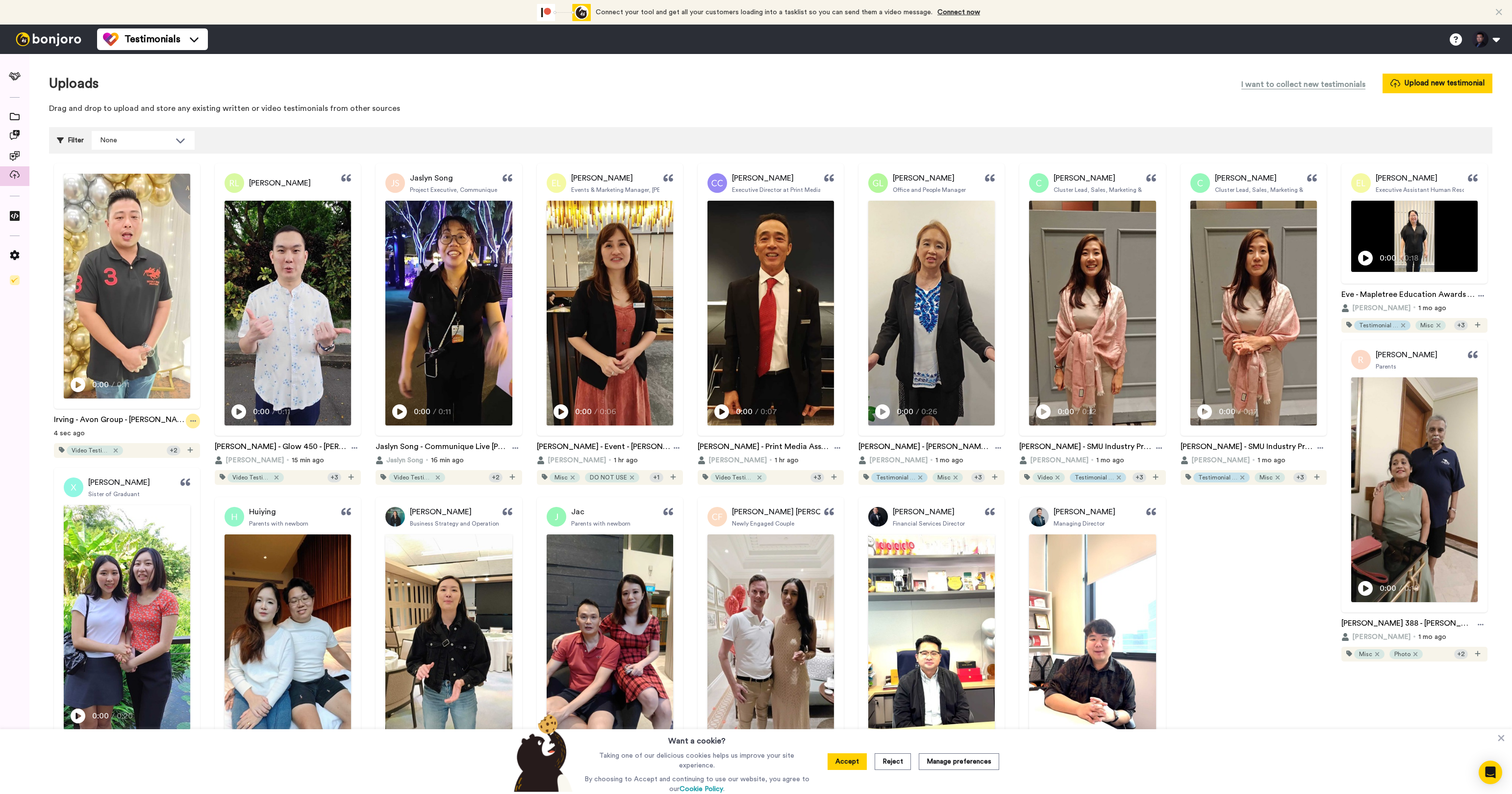
click at [193, 414] on div at bounding box center [193, 420] width 14 height 14
click at [197, 455] on span "Add a profile" at bounding box center [179, 455] width 40 height 10
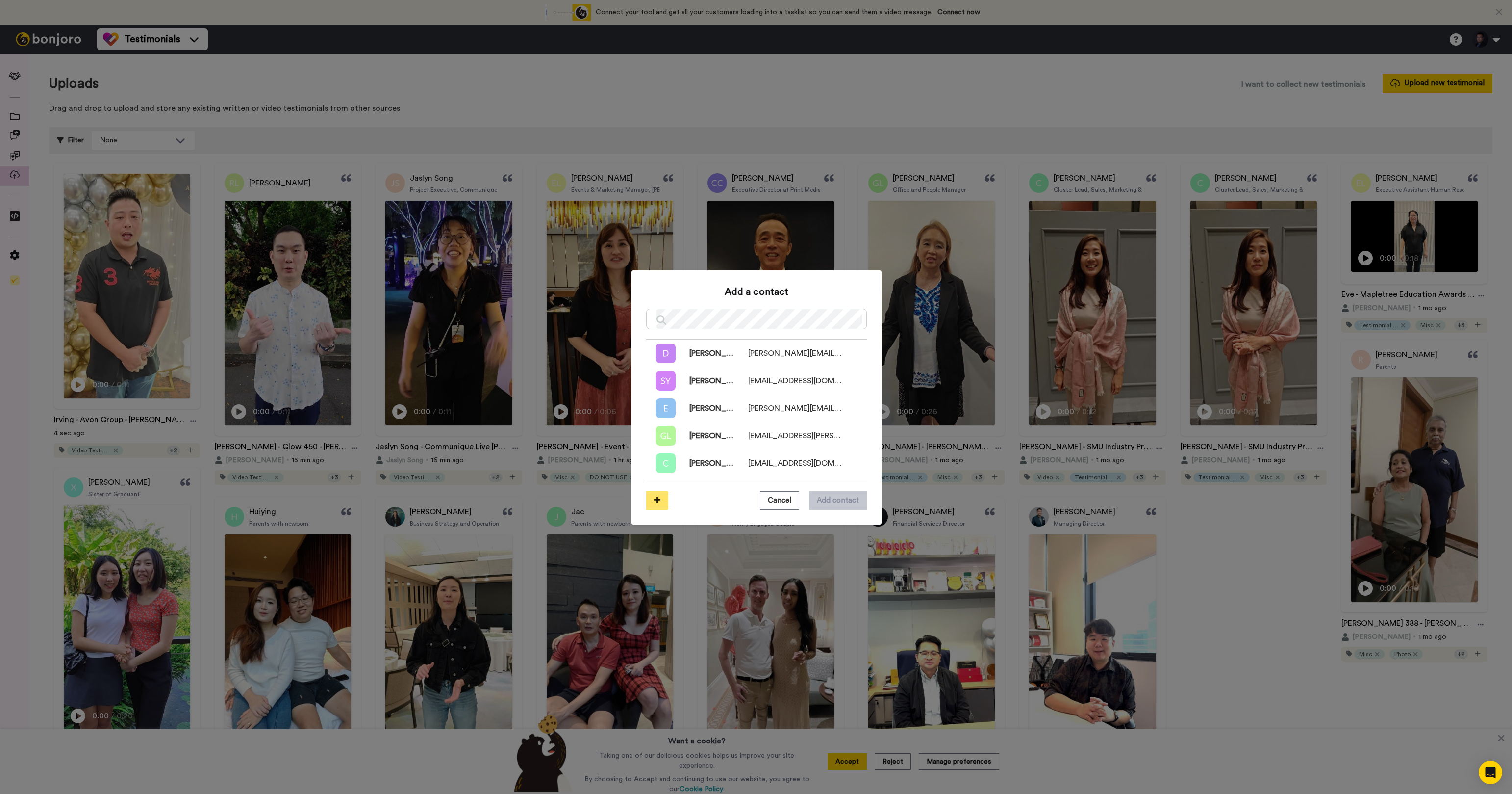
click at [650, 494] on button at bounding box center [657, 501] width 22 height 19
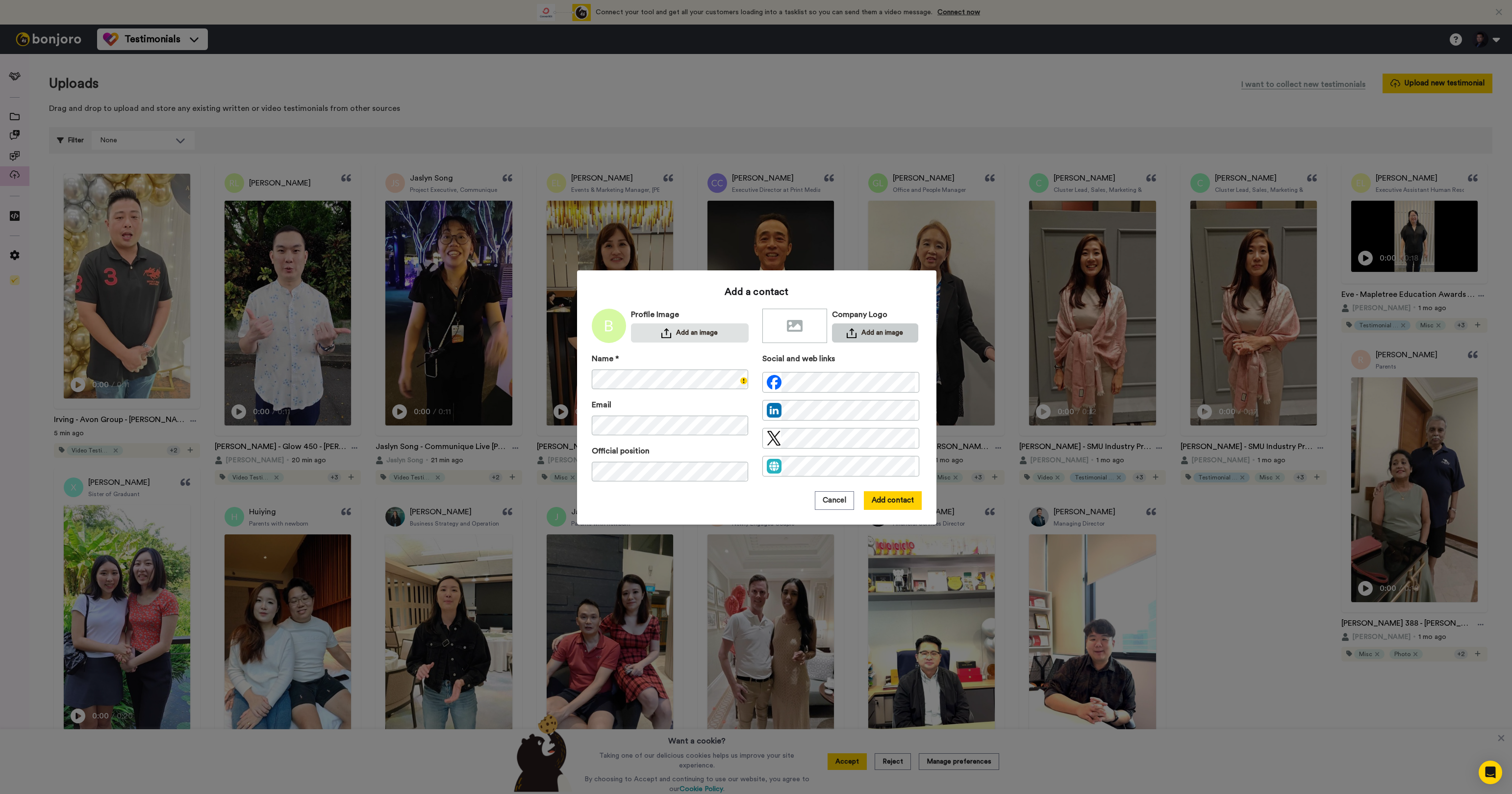
click at [884, 328] on button "Add an image" at bounding box center [875, 333] width 86 height 19
click at [884, 331] on button "Add an image" at bounding box center [875, 333] width 86 height 19
click at [822, 420] on div at bounding box center [841, 410] width 157 height 21
click at [671, 441] on div "Name * Email Official position" at bounding box center [671, 421] width 157 height 139
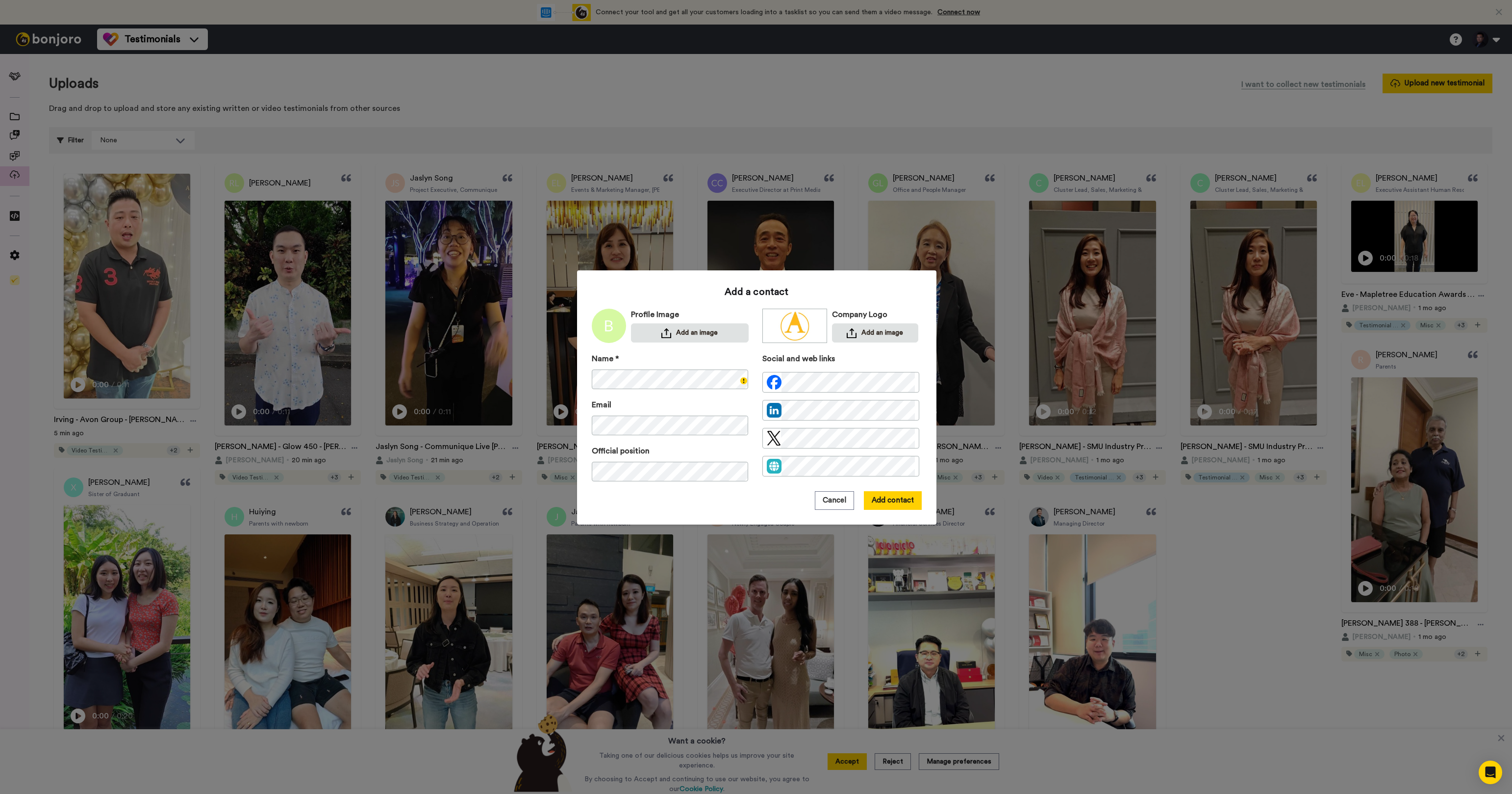
scroll to position [0, 0]
click at [668, 447] on div "Official position" at bounding box center [671, 463] width 157 height 36
click at [882, 505] on button "Add contact" at bounding box center [893, 501] width 58 height 19
